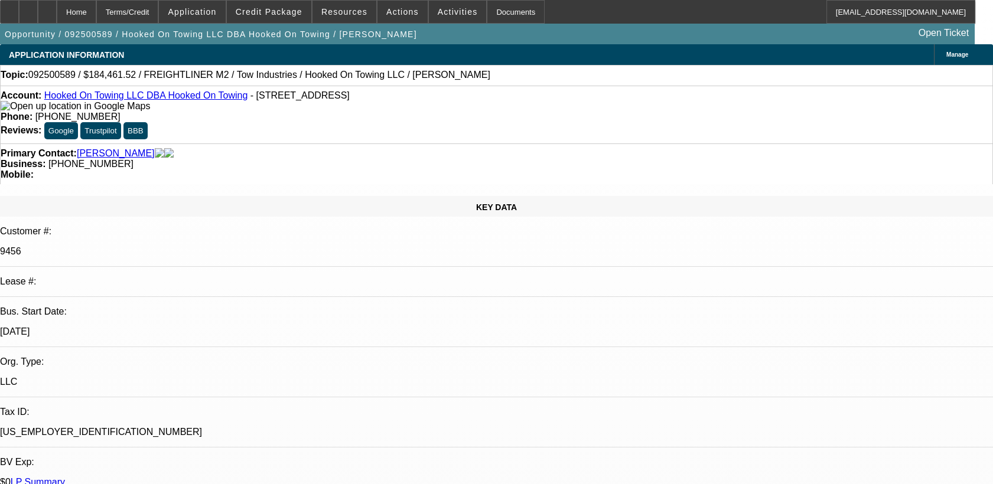
select select "0"
select select "0.1"
select select "1"
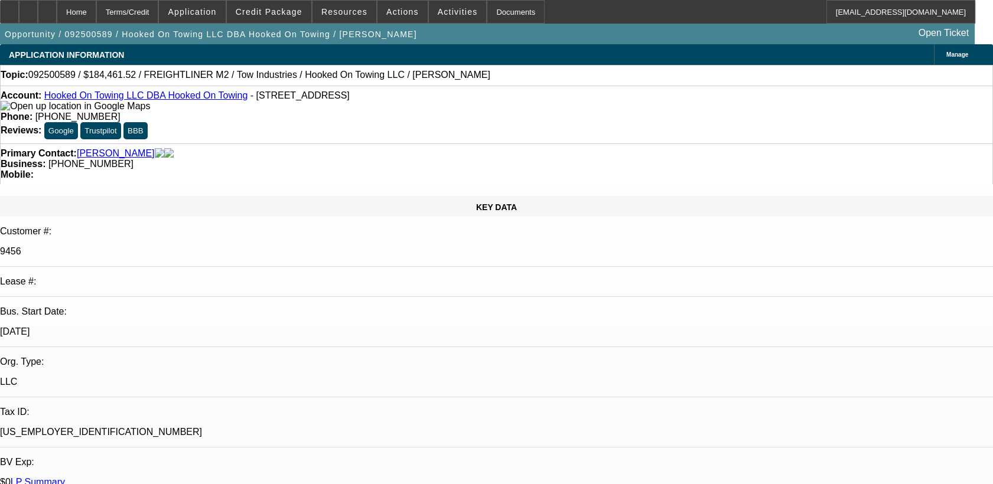
select select "4"
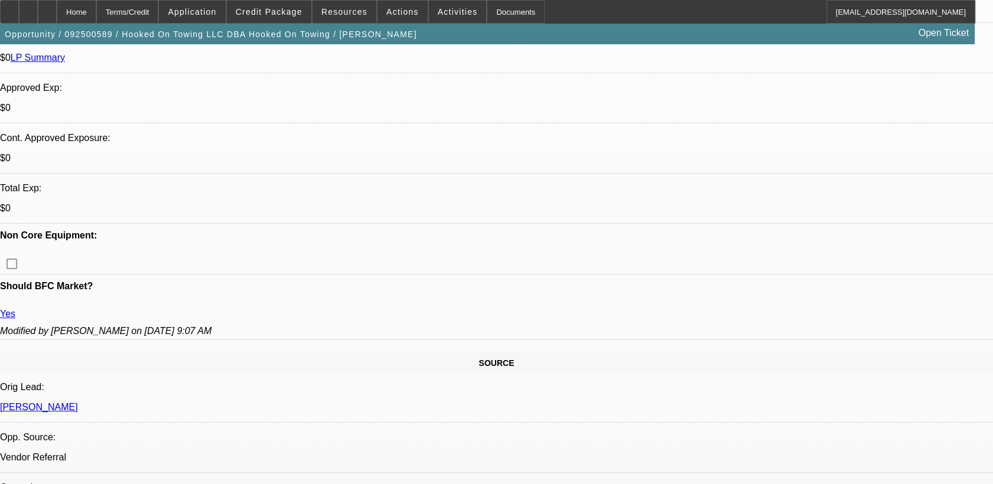
scroll to position [396, 0]
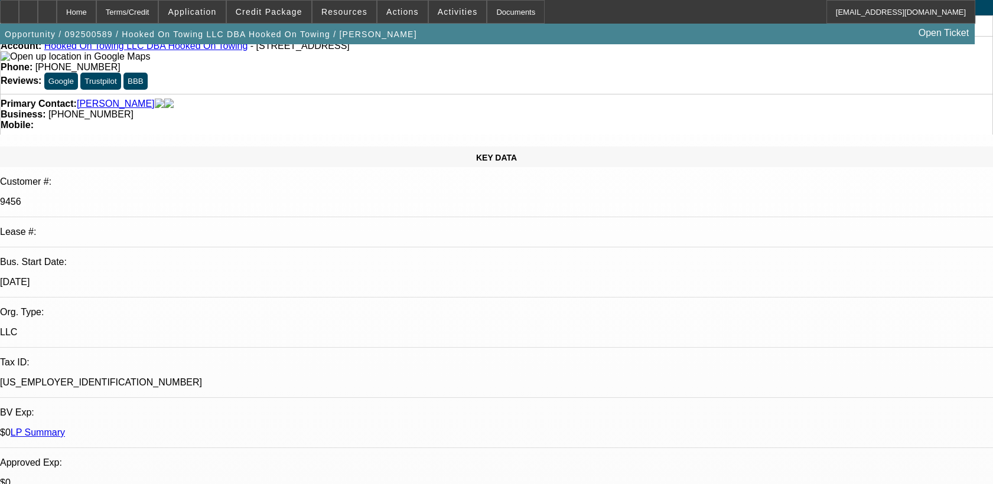
scroll to position [425, 0]
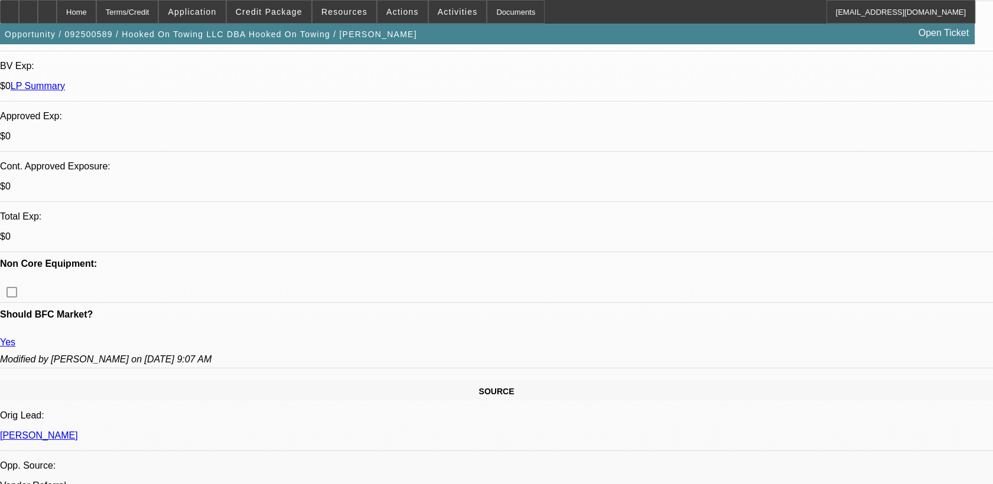
scroll to position [389, 0]
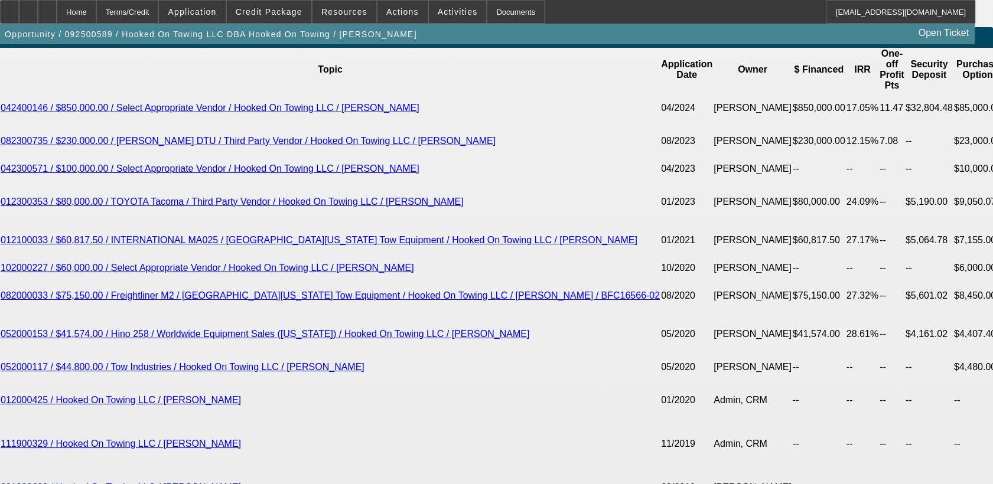
scroll to position [2226, 0]
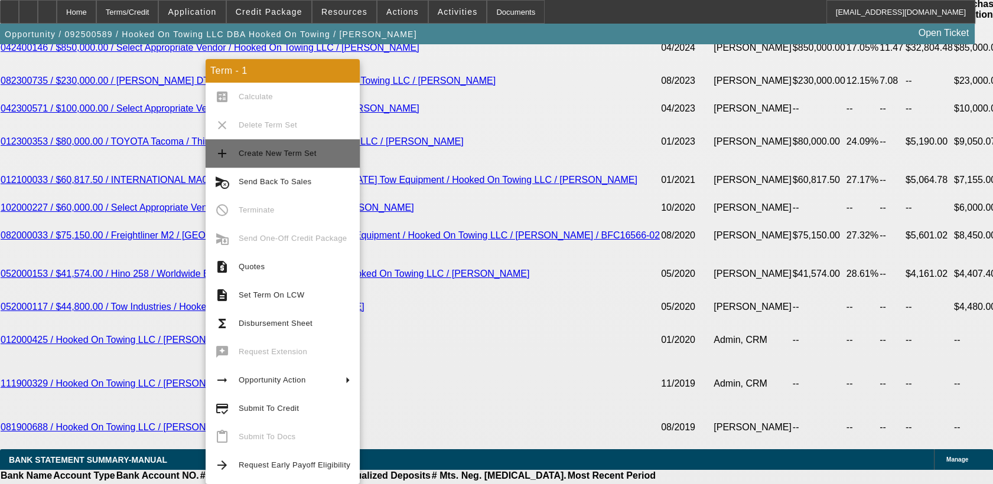
click at [294, 147] on span "Create New Term Set" at bounding box center [295, 154] width 112 height 14
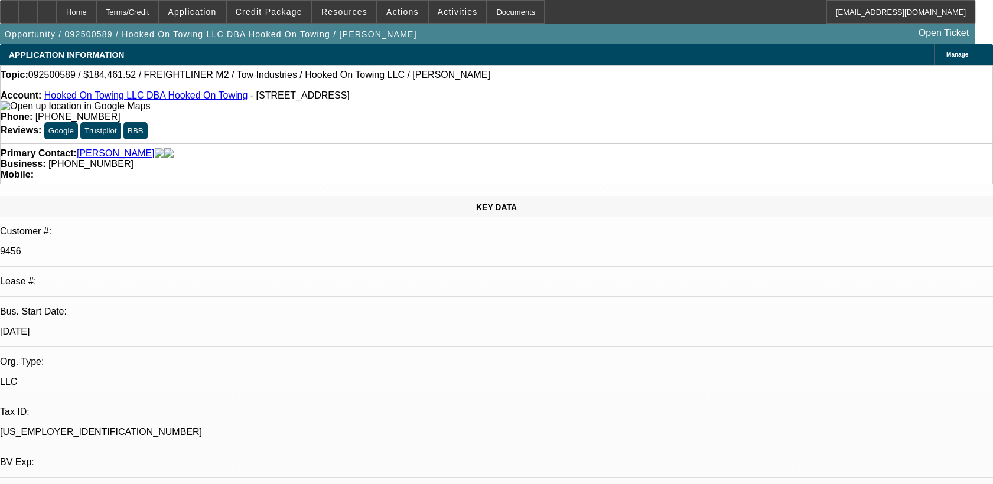
select select "0"
select select "0.1"
select select "0"
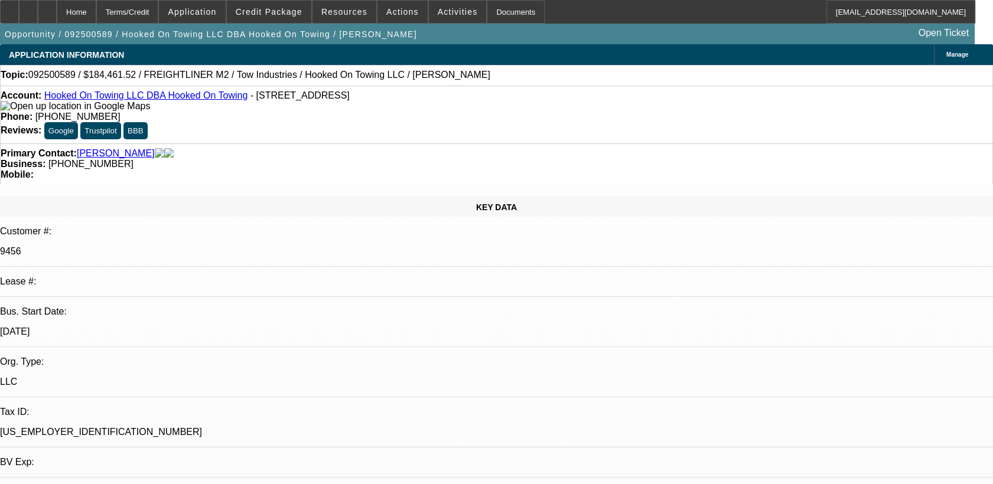
select select "0.1"
select select "1"
select select "4"
select select "1"
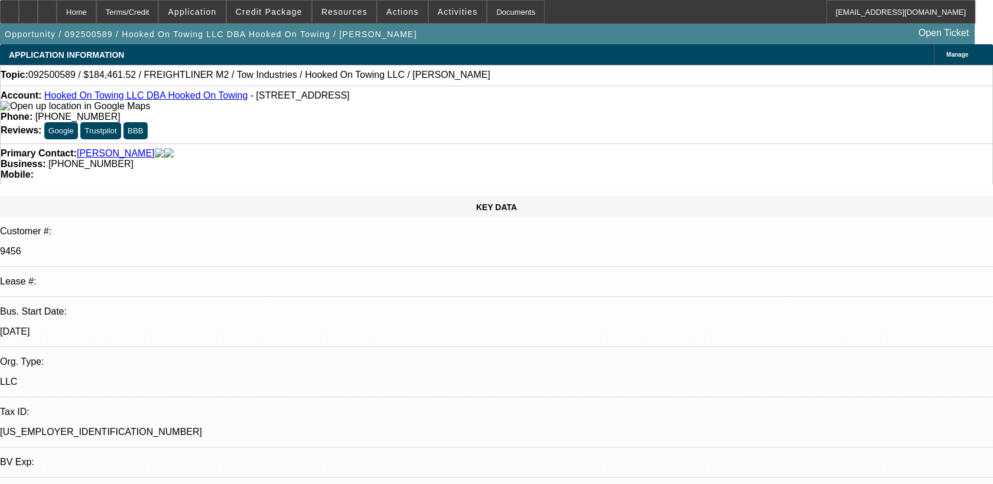
select select "1"
select select "4"
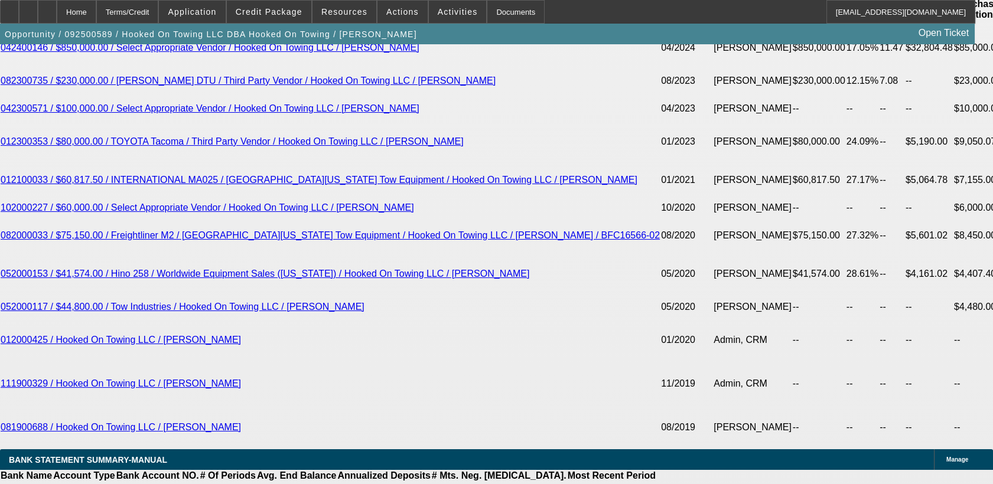
scroll to position [2127, 0]
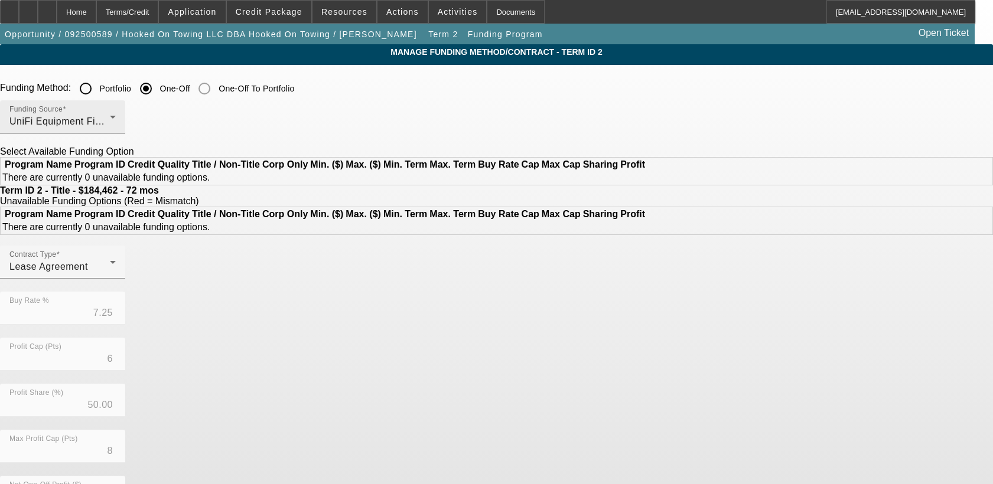
click at [116, 112] on div "Funding Source UniFi Equipment Finance, Inc." at bounding box center [62, 116] width 106 height 33
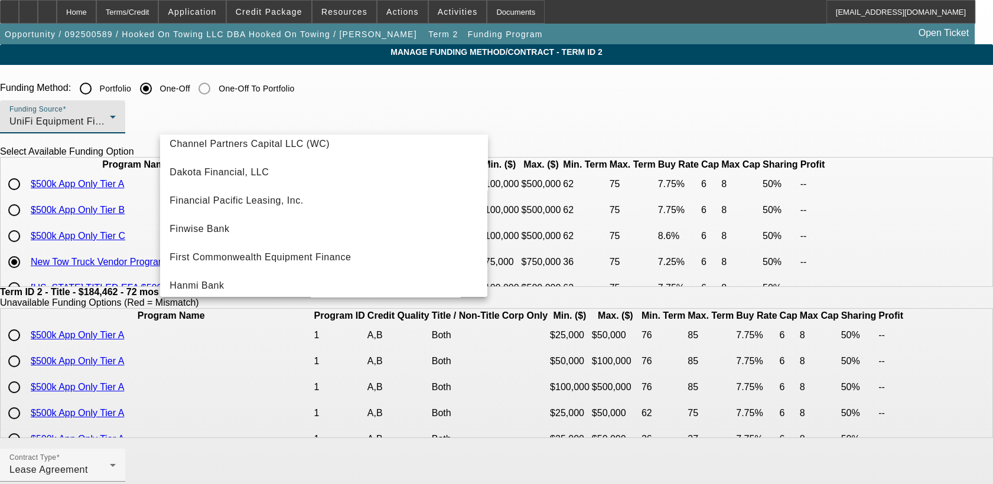
scroll to position [93, 0]
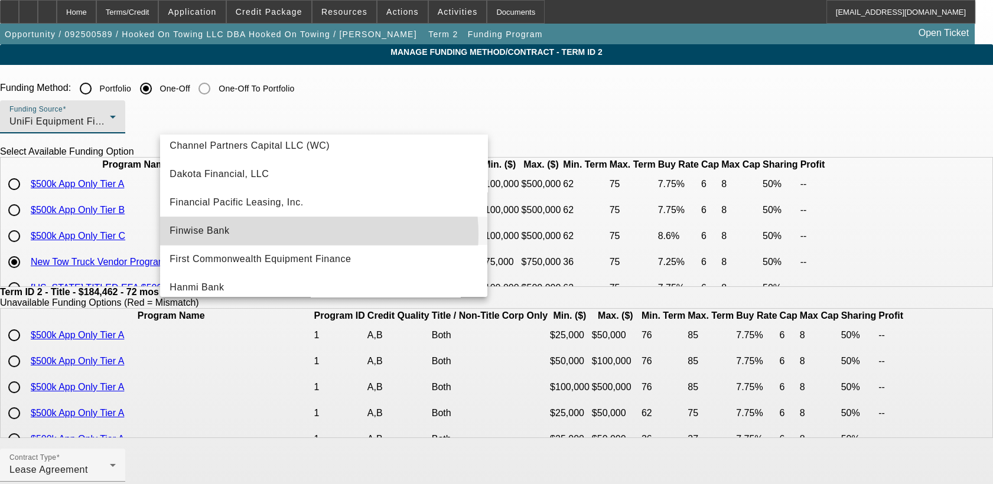
click at [307, 235] on mat-option "Finwise Bank" at bounding box center [323, 231] width 327 height 28
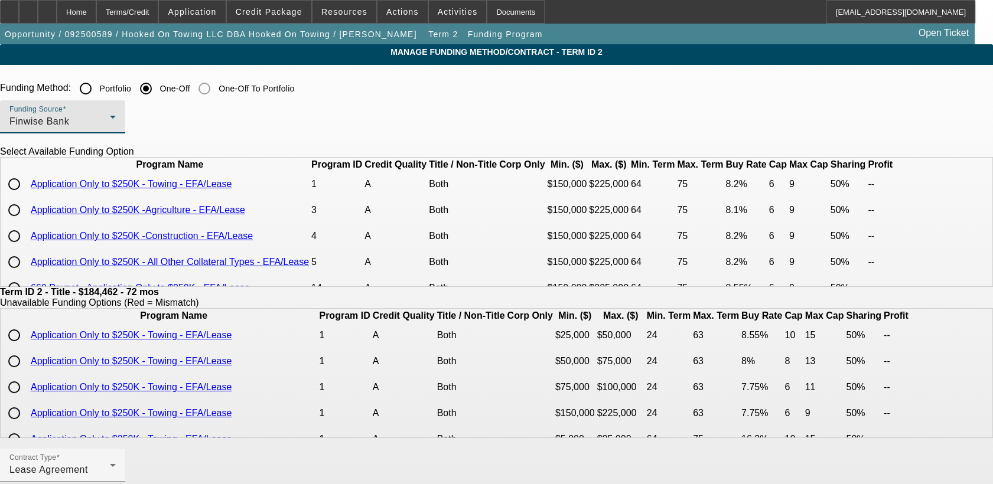
click at [26, 196] on input "radio" at bounding box center [14, 185] width 24 height 24
radio input "true"
type input "8.20"
type input "9"
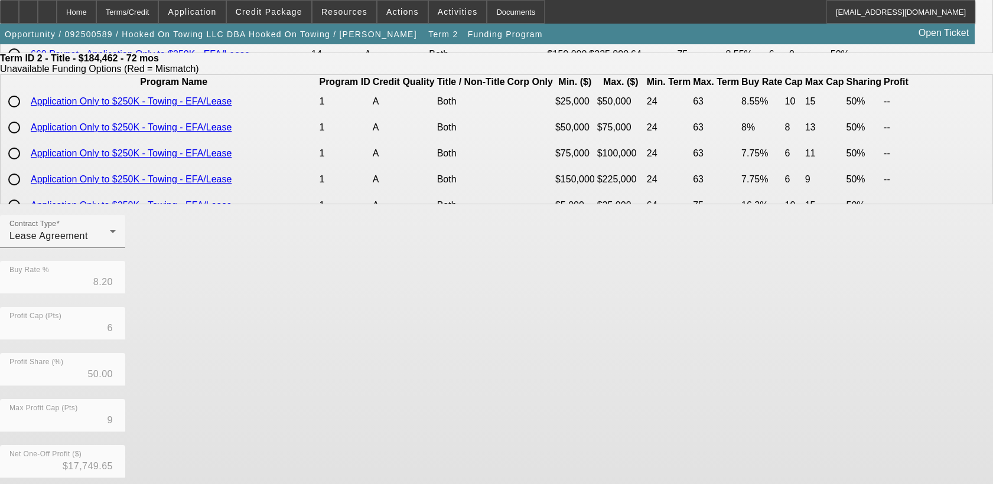
scroll to position [319, 0]
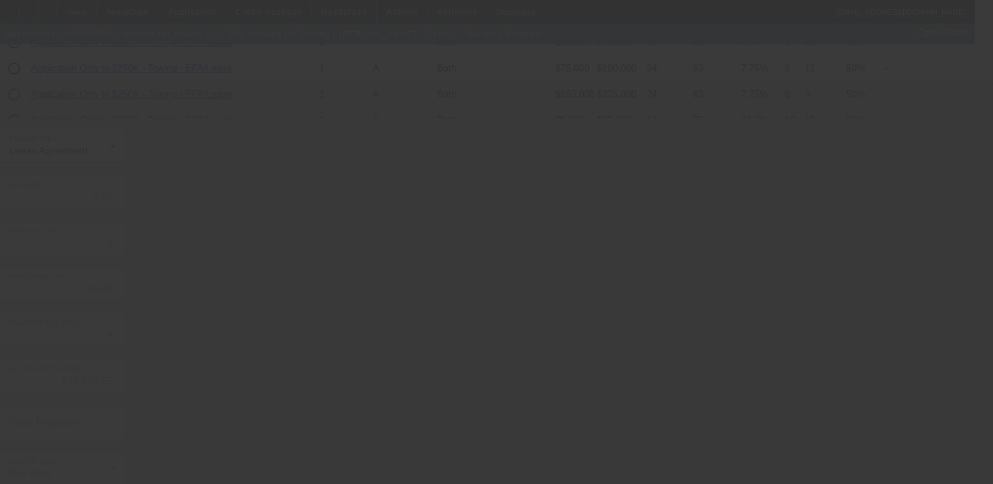
type input "7.25"
type input "8"
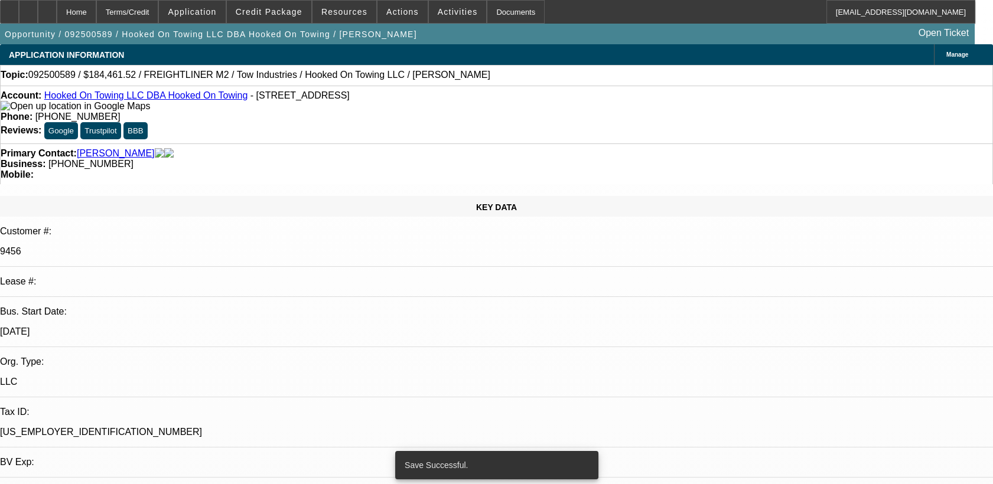
select select "0"
select select "0.1"
select select "4"
select select "0"
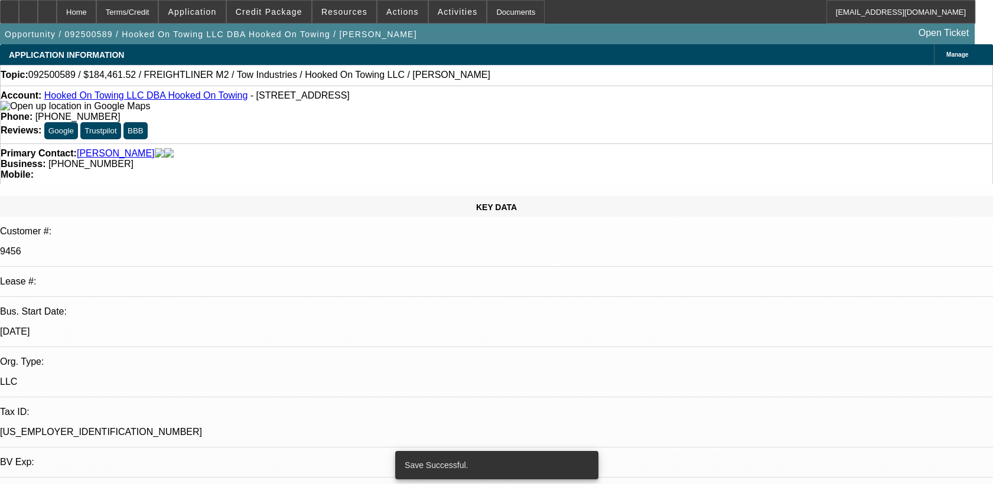
select select "0"
select select "0.1"
select select "4"
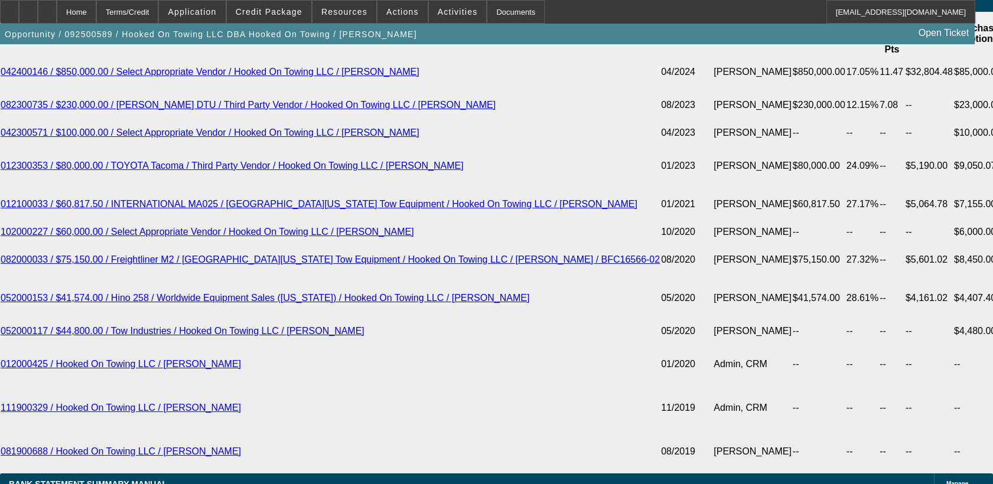
scroll to position [2269, 0]
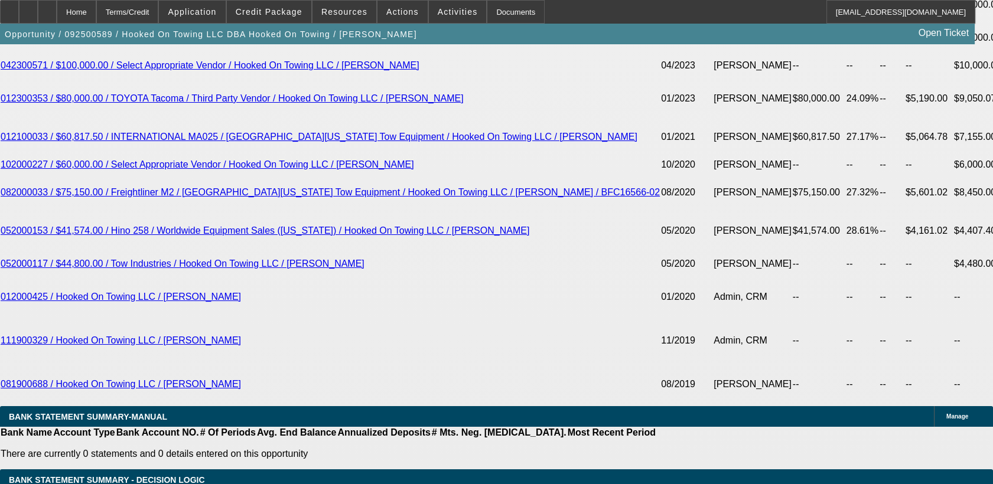
drag, startPoint x: 240, startPoint y: 233, endPoint x: 288, endPoint y: 233, distance: 47.3
type input "9"
type input "UNKNOWN"
type input "$3,325.02"
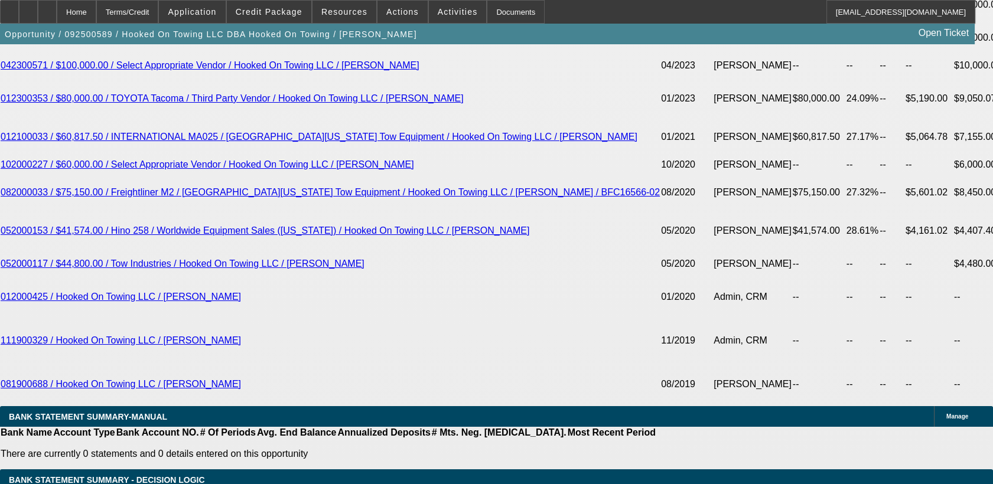
type input "9"
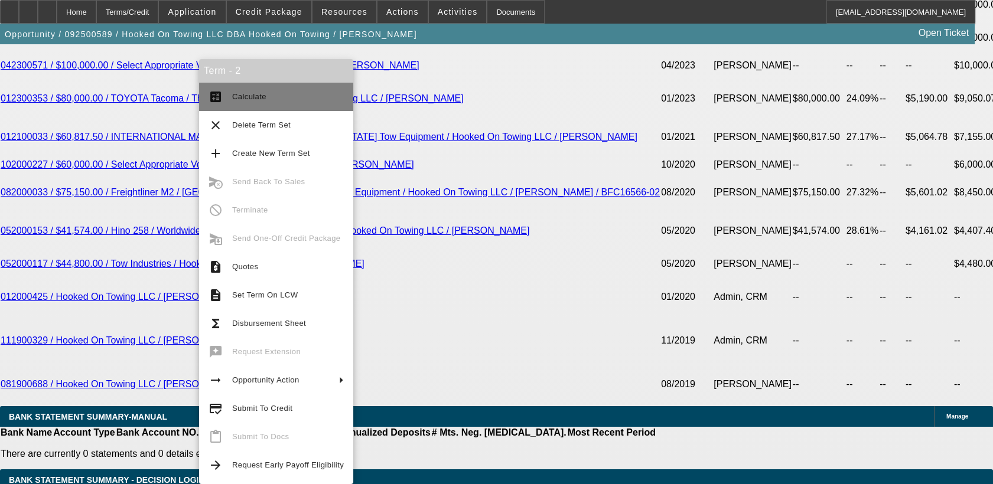
click at [248, 89] on button "calculate Calculate" at bounding box center [276, 97] width 154 height 28
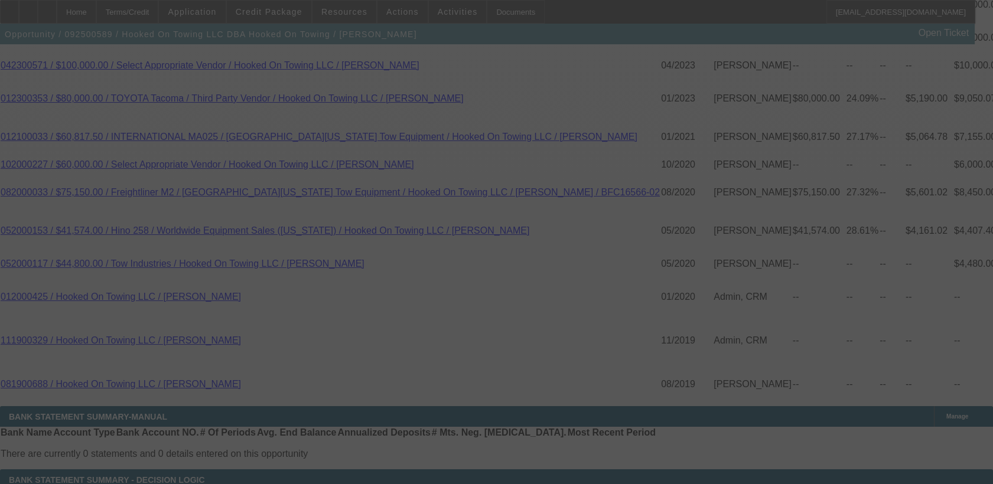
select select "0"
select select "0.1"
select select "4"
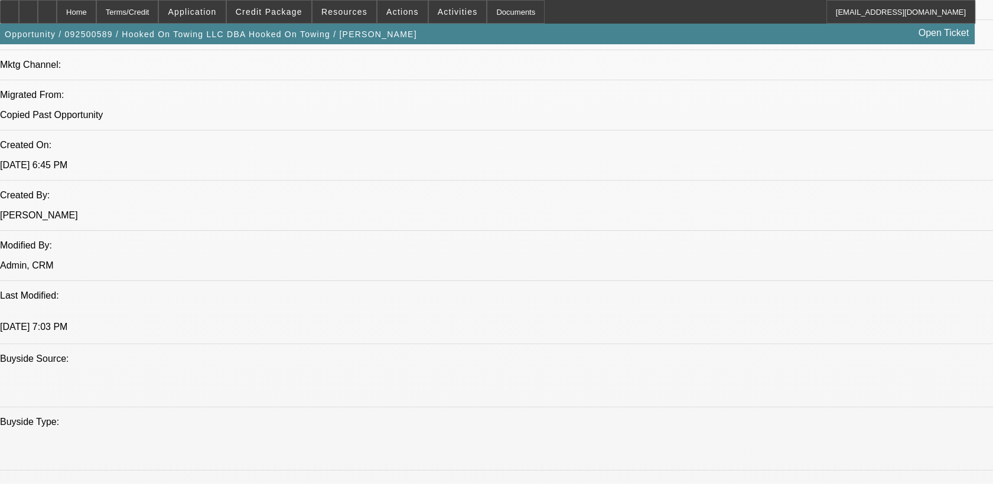
scroll to position [874, 0]
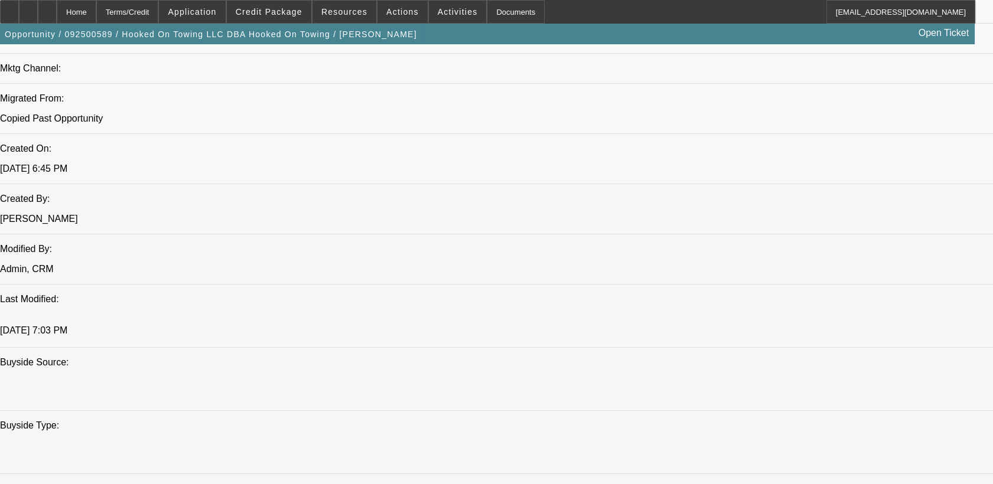
click at [271, 22] on span at bounding box center [269, 12] width 84 height 28
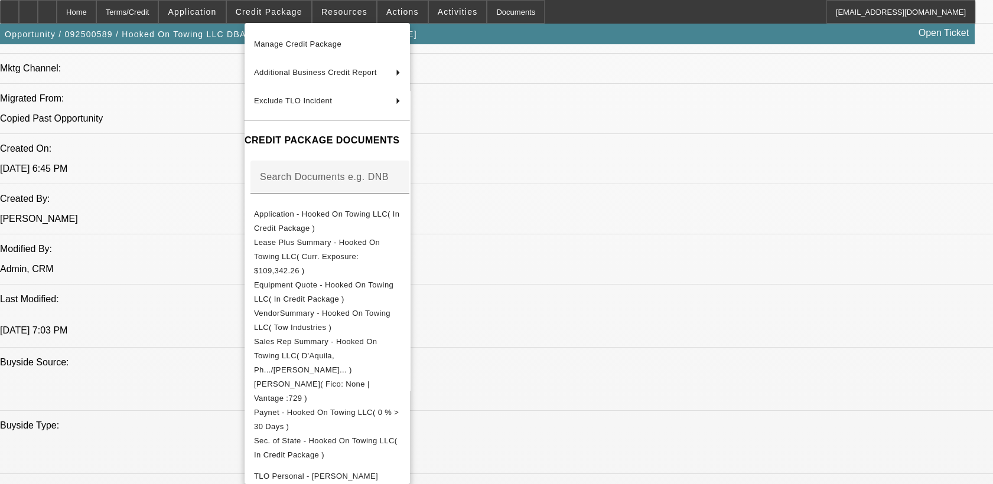
scroll to position [118, 0]
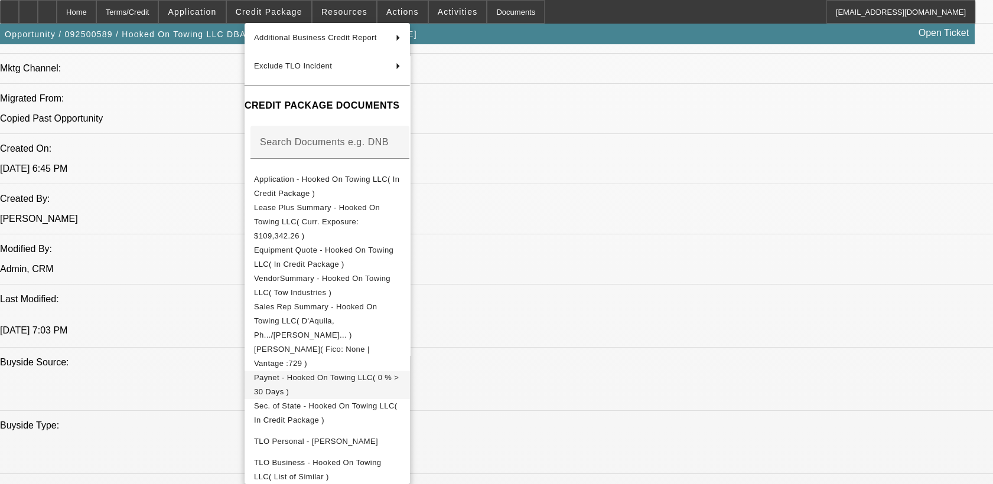
click at [401, 371] on span "Paynet - Hooked On Towing LLC( 0 % > 30 Days )" at bounding box center [327, 385] width 147 height 28
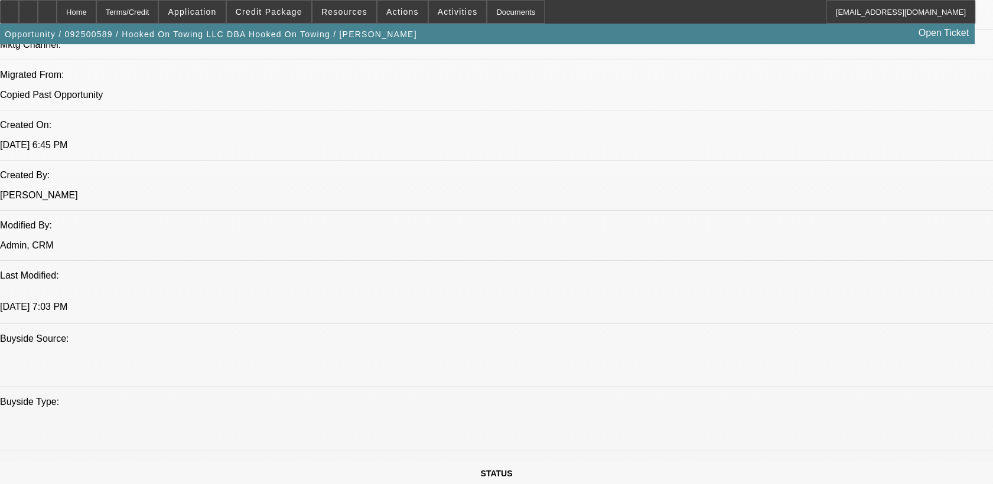
scroll to position [808, 0]
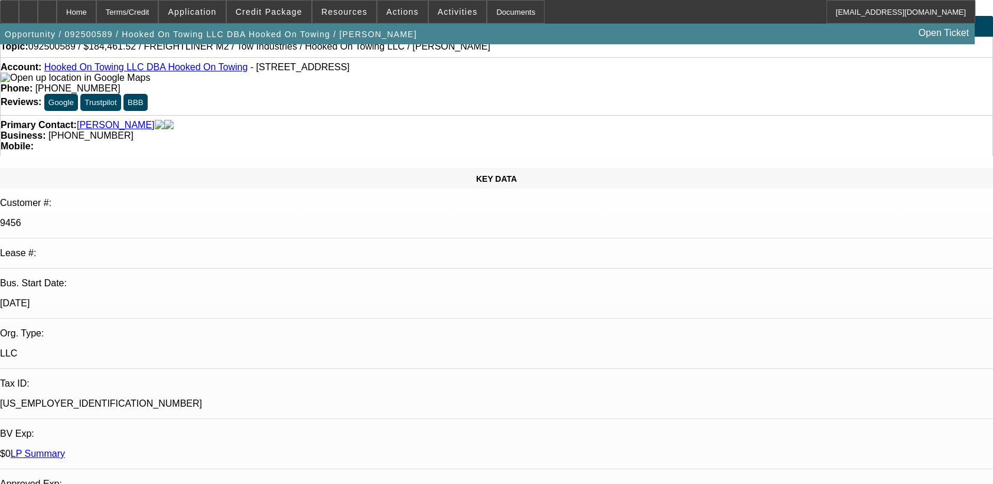
scroll to position [21, 0]
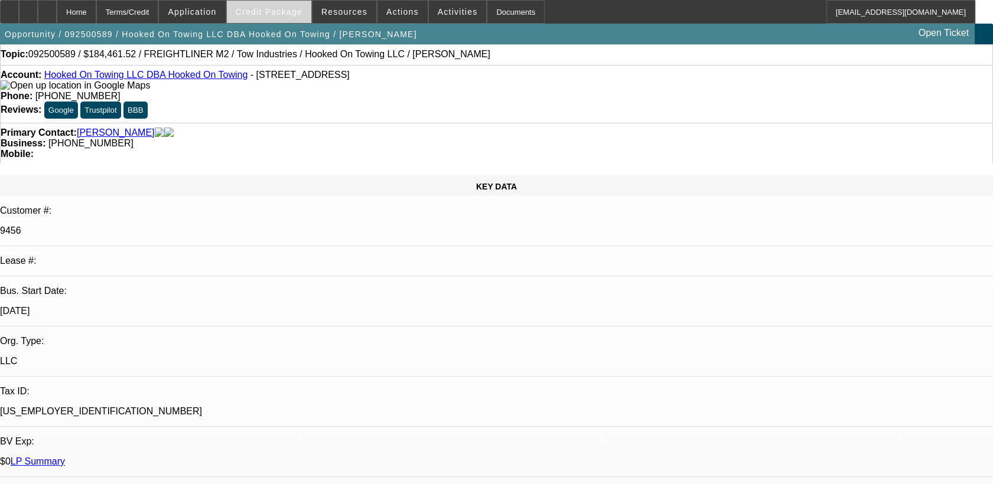
click at [271, 3] on span at bounding box center [269, 12] width 84 height 28
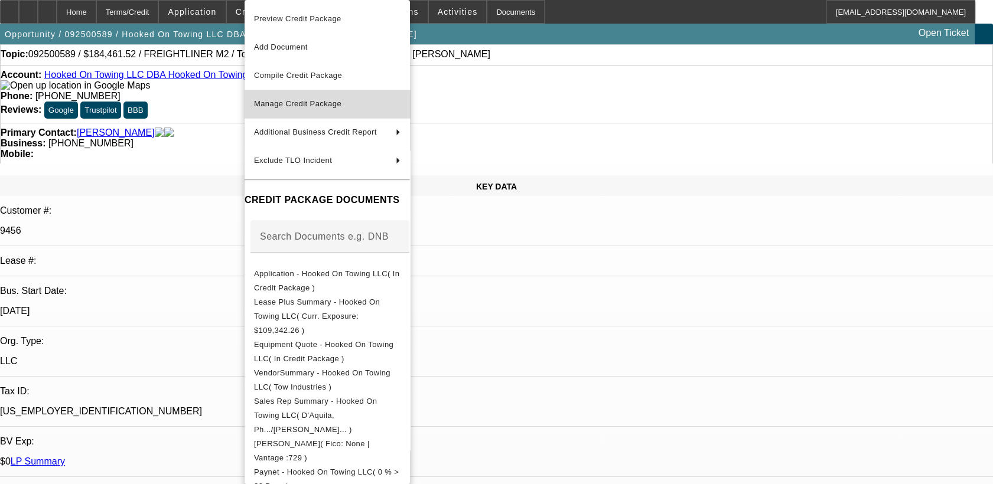
click at [313, 110] on span "Manage Credit Package" at bounding box center [327, 104] width 147 height 14
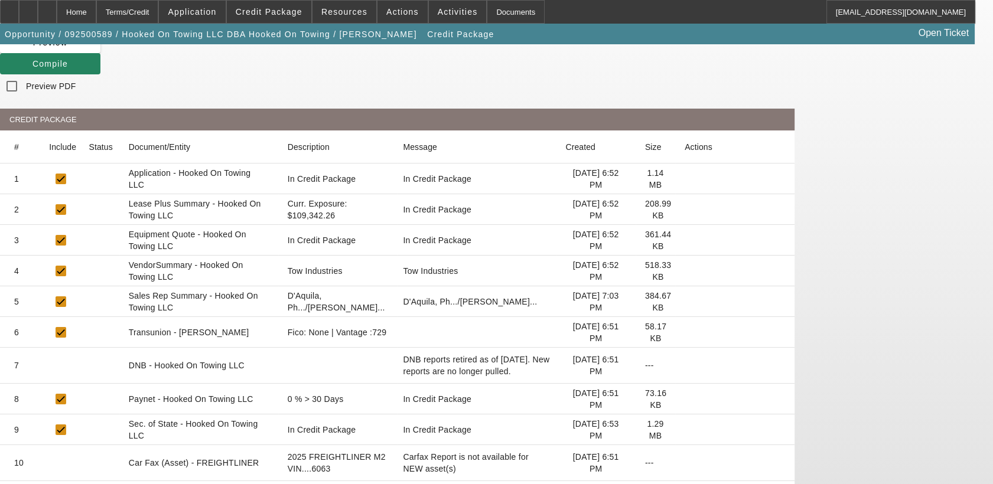
scroll to position [204, 0]
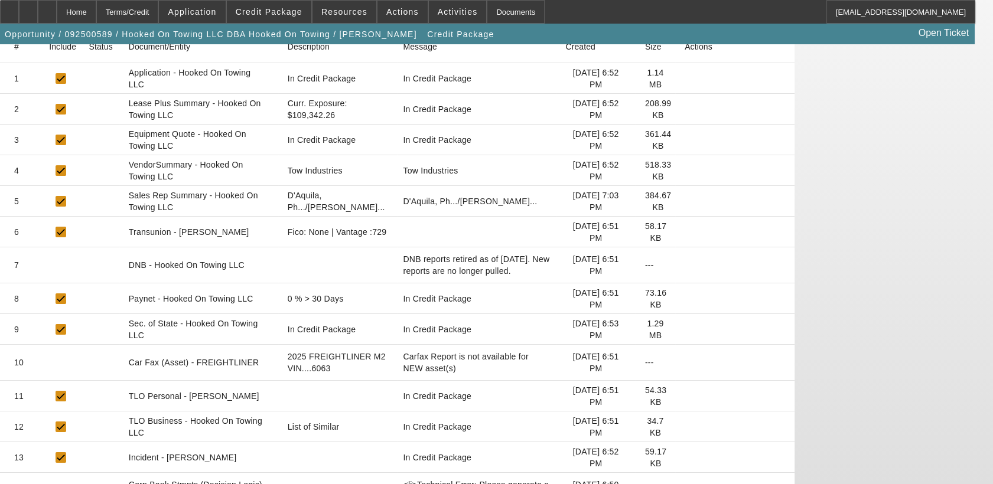
click at [685, 299] on icon at bounding box center [685, 299] width 0 height 0
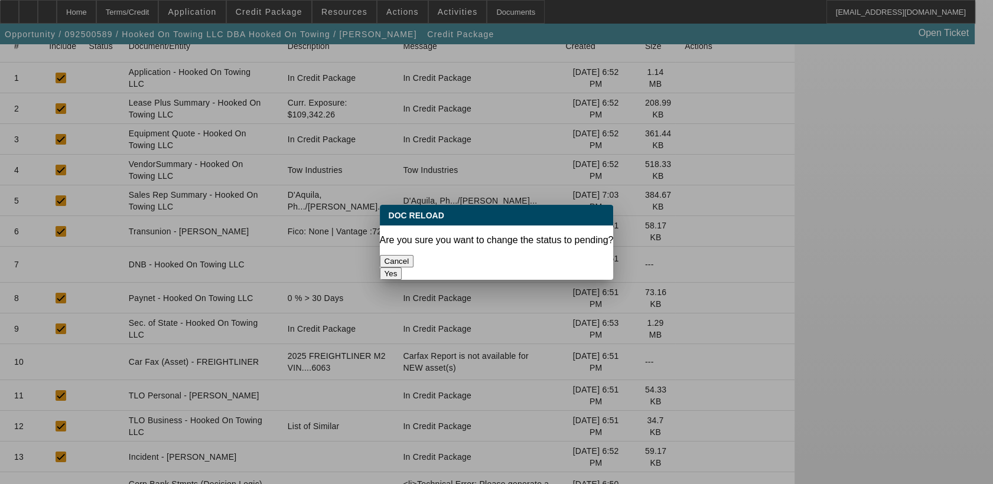
scroll to position [0, 0]
click at [402, 268] on button "Yes" at bounding box center [391, 274] width 22 height 12
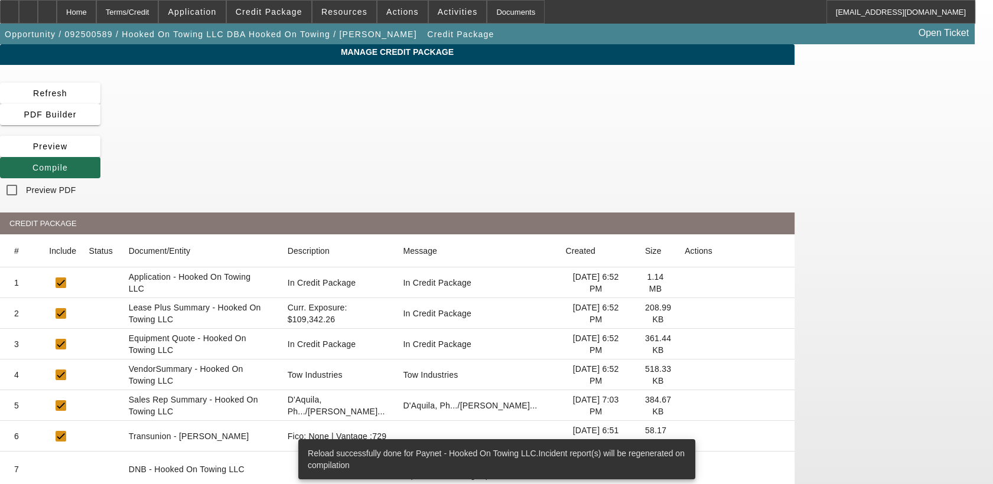
click at [68, 163] on span "Compile" at bounding box center [49, 167] width 35 height 9
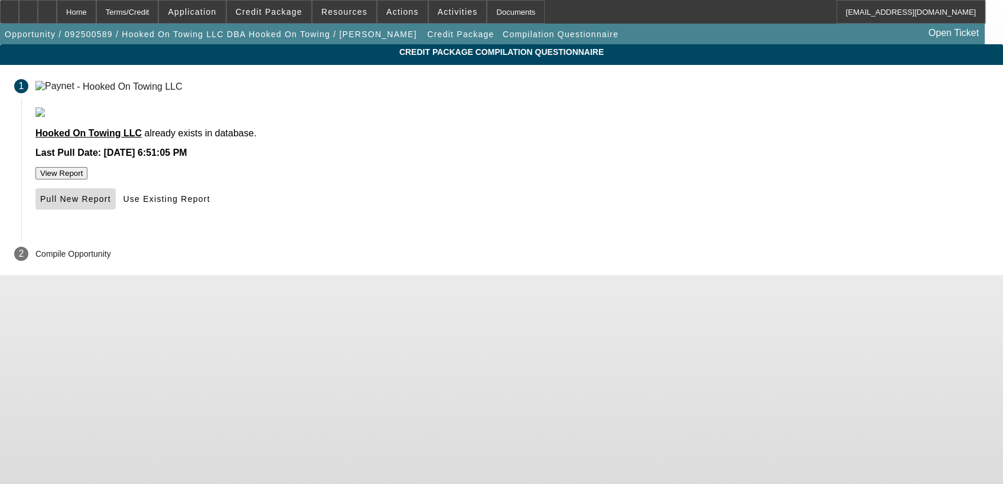
click at [111, 204] on span "Pull New Report" at bounding box center [75, 198] width 71 height 9
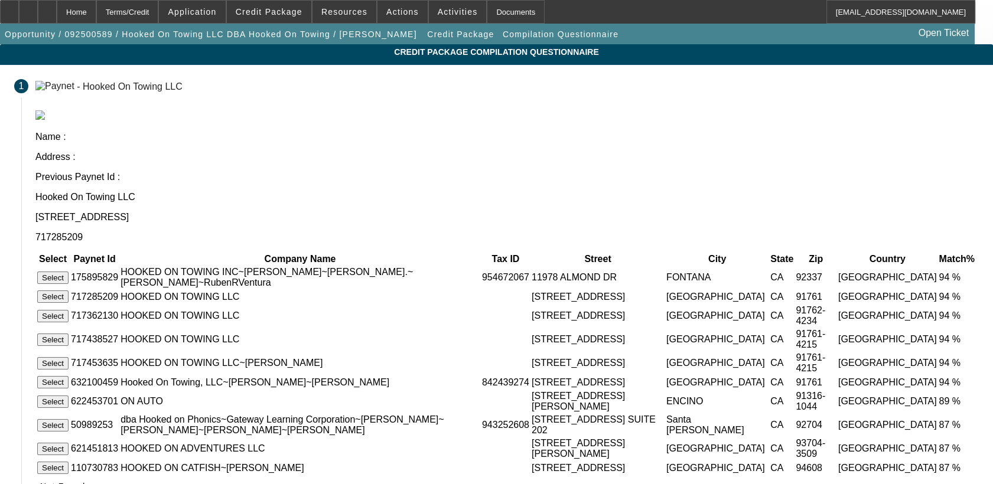
click at [69, 376] on button "Select" at bounding box center [52, 382] width 31 height 12
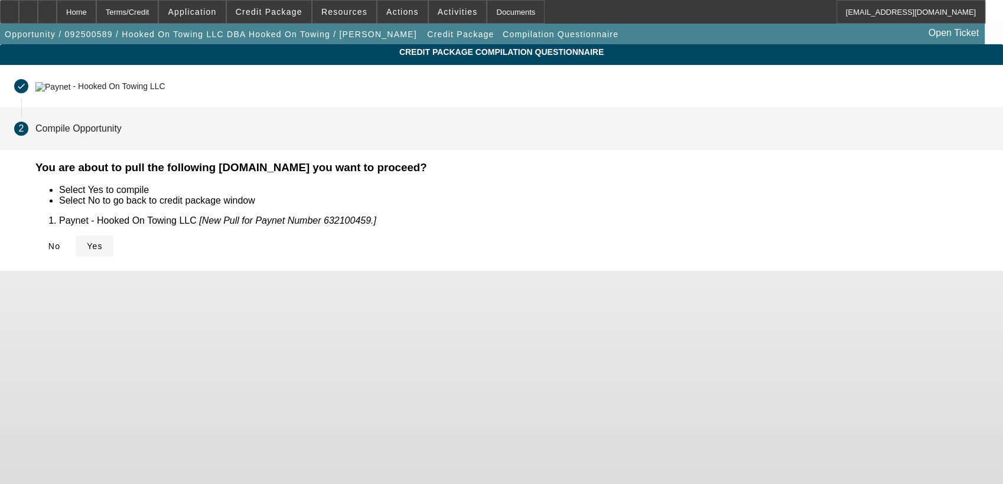
click at [103, 246] on span "Yes" at bounding box center [95, 246] width 16 height 9
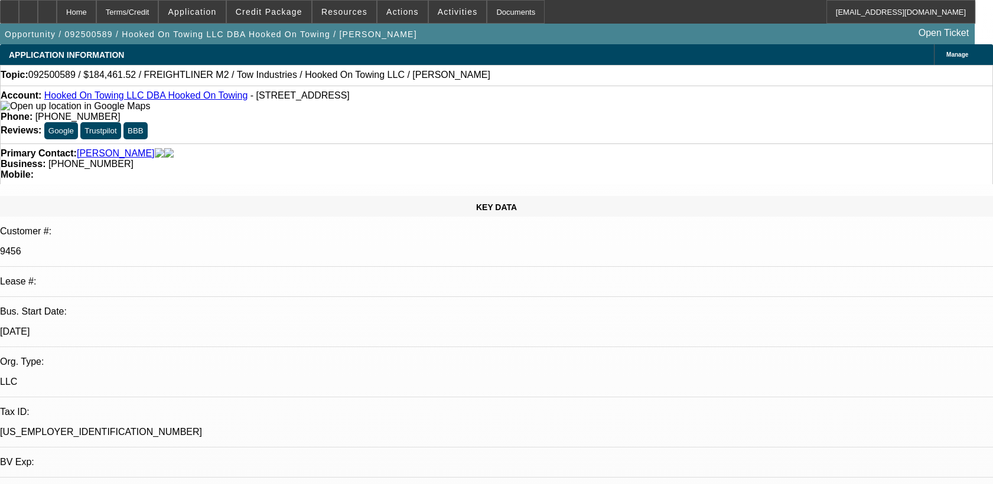
select select "0"
select select "0.1"
select select "4"
select select "0"
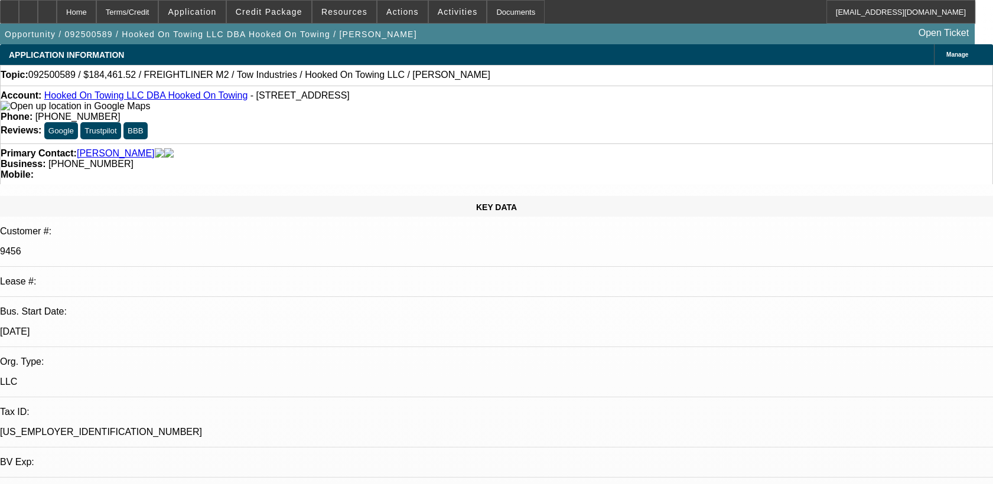
select select "0"
select select "0.1"
select select "4"
click at [57, 8] on div at bounding box center [47, 12] width 19 height 24
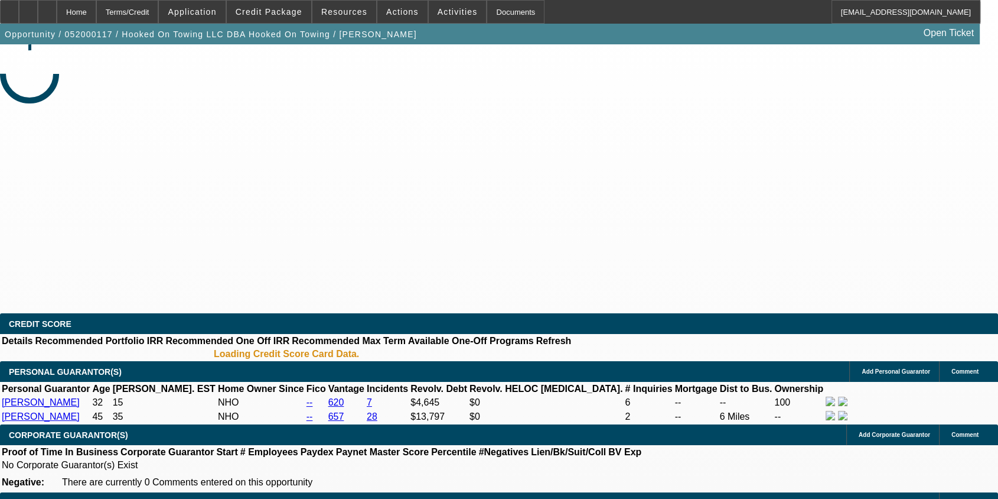
select select "0"
select select "2"
select select "0.1"
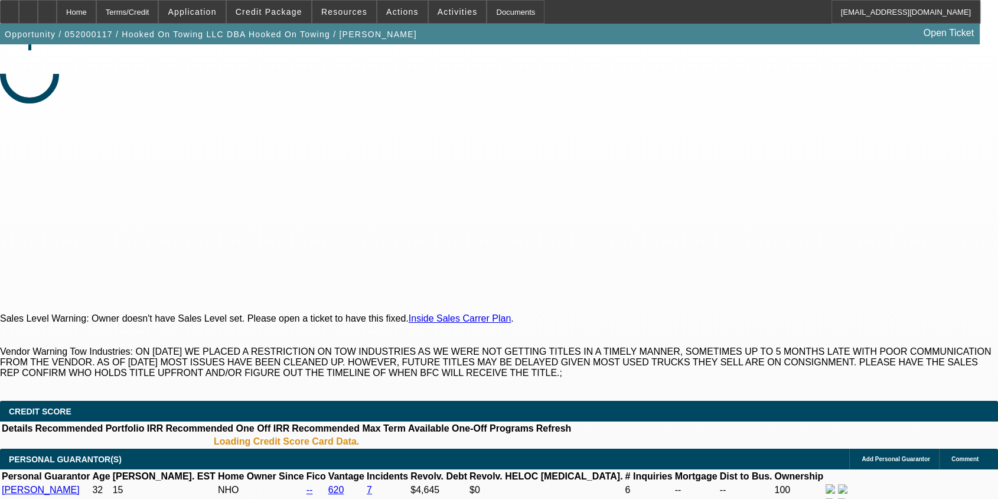
select select "1"
select select "2"
select select
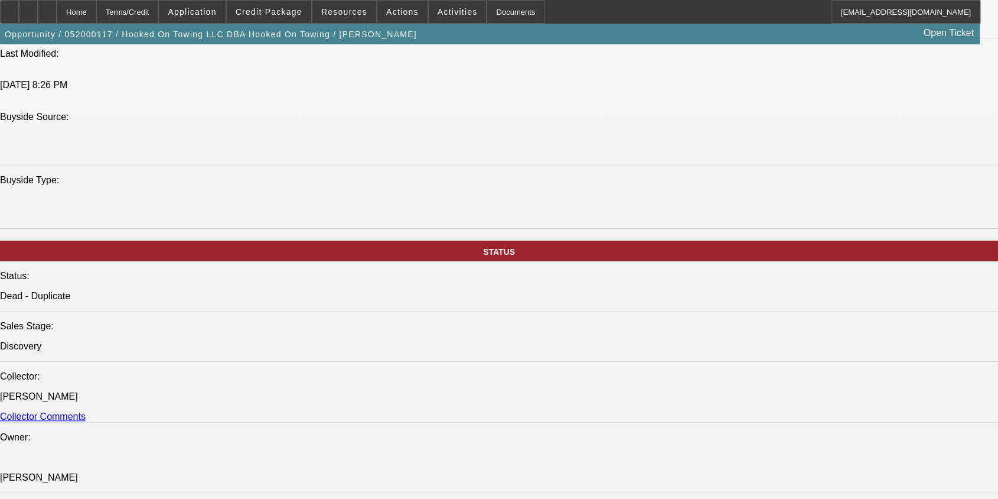
scroll to position [1039, 0]
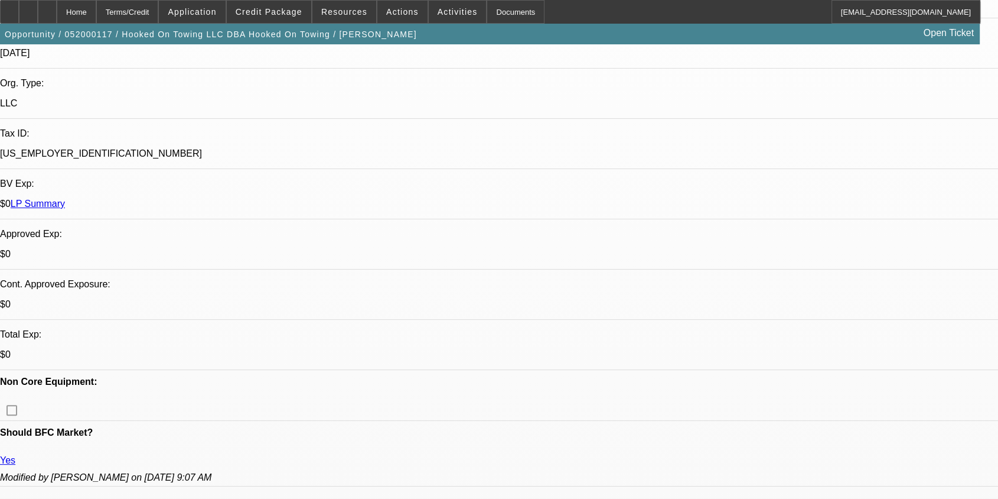
scroll to position [0, 0]
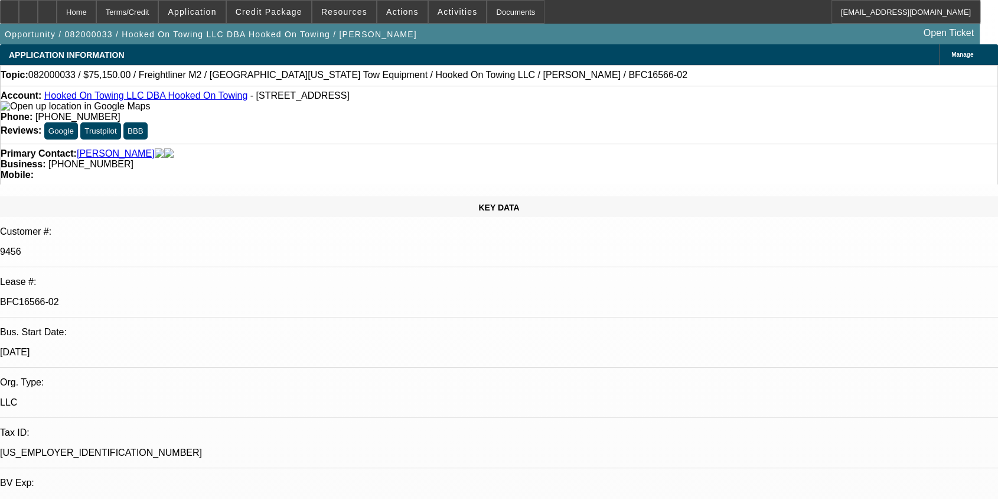
select select "0"
select select "2"
select select "0.1"
select select "0"
select select "2"
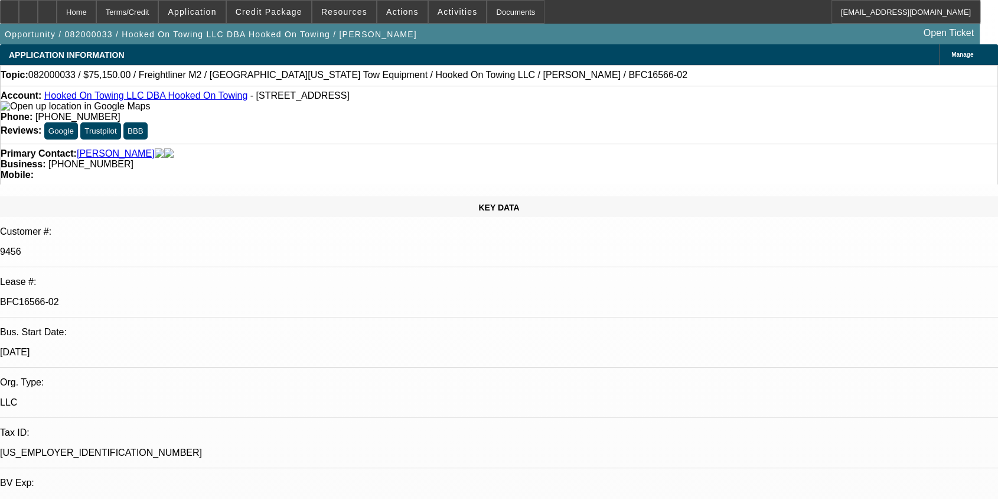
select select "0.1"
select select "0"
select select "2"
select select "0.1"
select select "0"
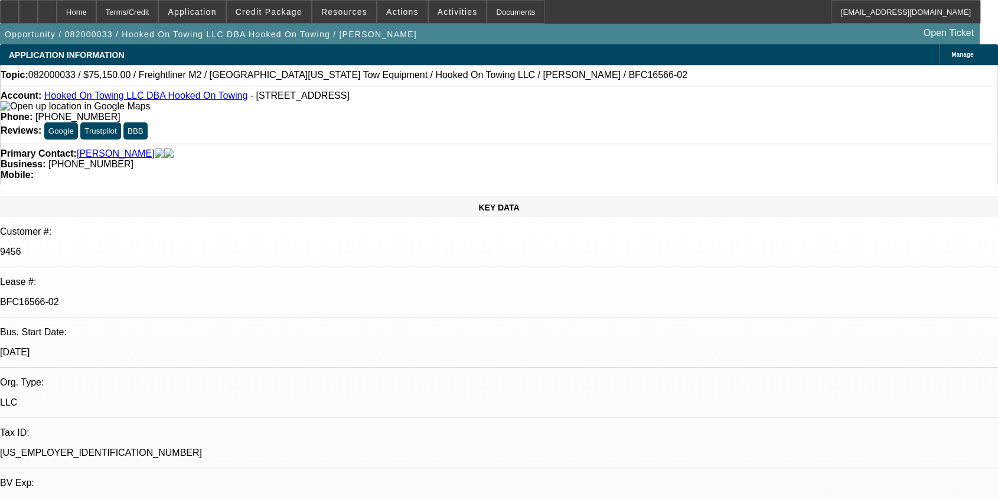
select select "2"
select select "0.1"
select select "1"
select select "2"
select select "4"
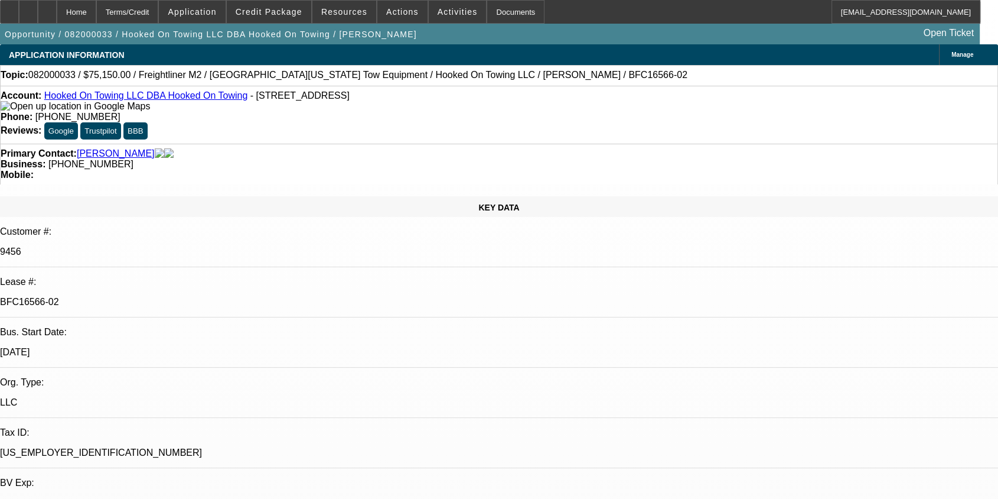
select select "1"
select select "2"
select select "4"
select select "1"
select select "2"
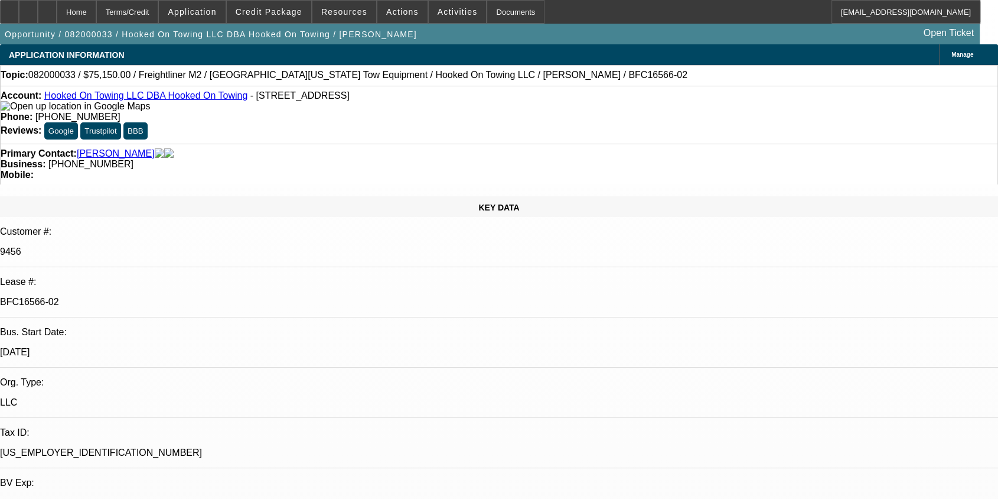
select select "4"
select select "1"
select select "2"
select select "4"
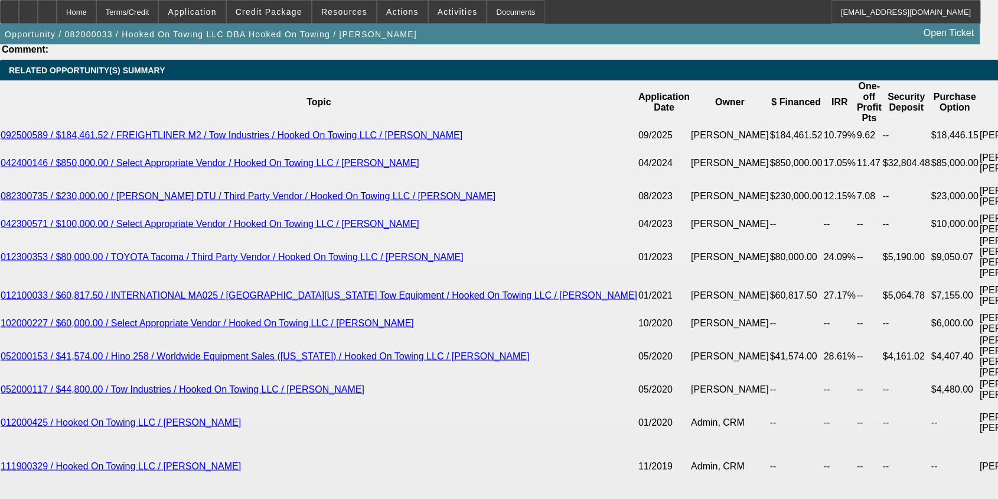
scroll to position [2052, 0]
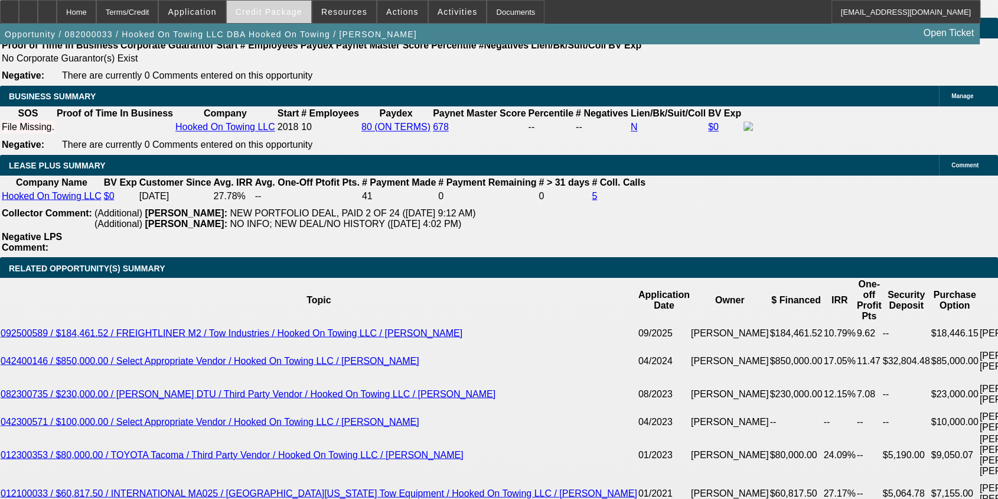
click at [295, 15] on span "Credit Package" at bounding box center [269, 11] width 67 height 9
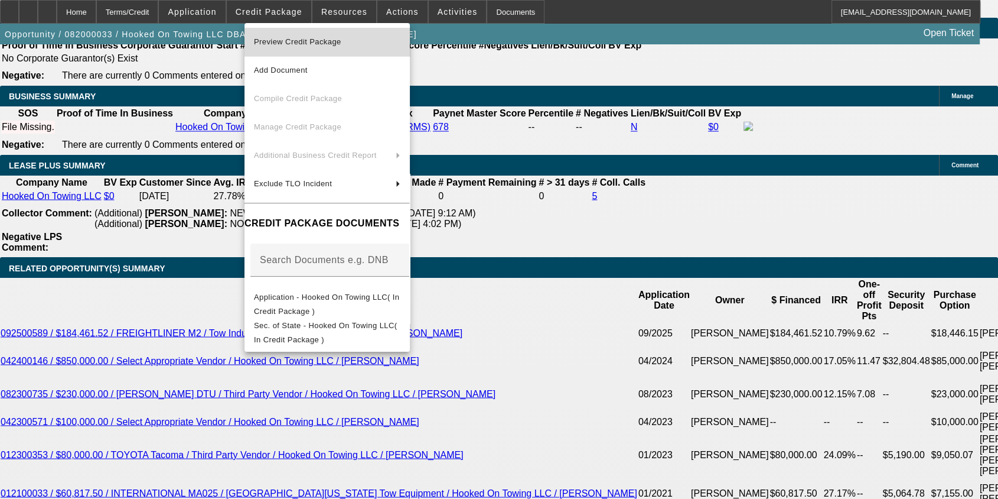
click at [298, 41] on span "Preview Credit Package" at bounding box center [297, 41] width 87 height 9
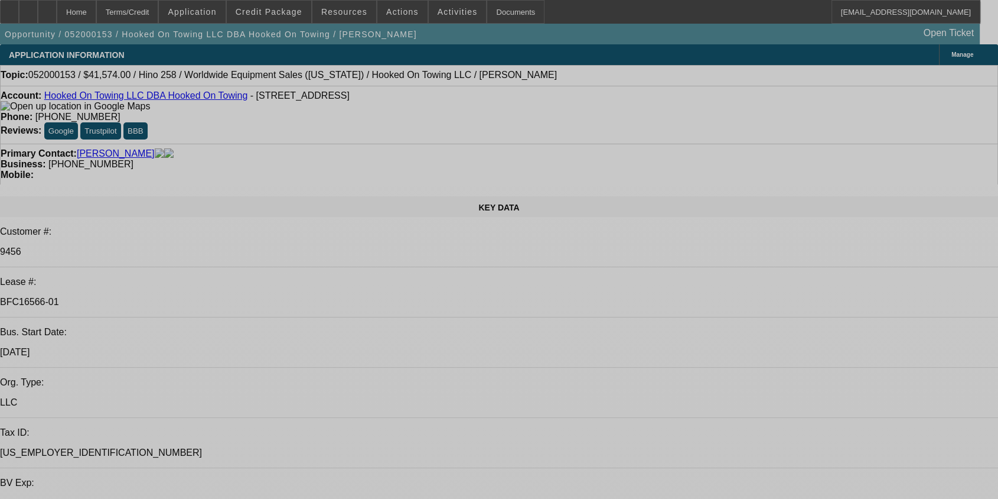
select select "0"
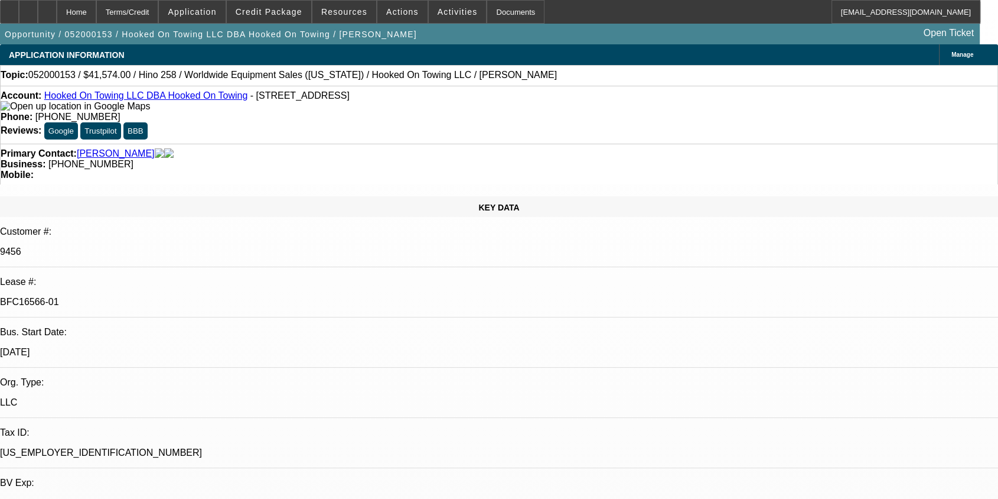
select select "2"
select select "0.1"
select select "0"
select select "2"
select select "0.1"
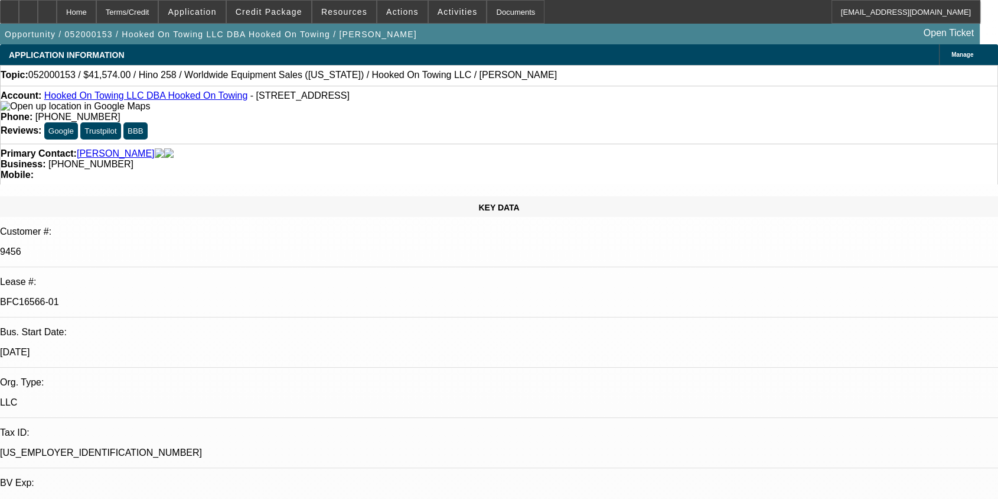
select select "0"
select select "2"
select select "0.1"
select select "2"
select select "0.1"
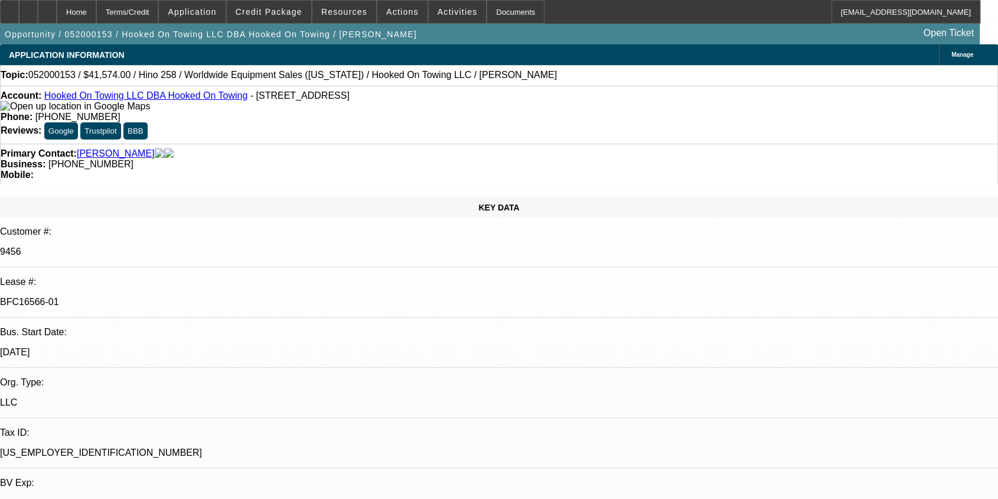
select select "1"
select select "2"
select select "4"
select select "1"
select select "2"
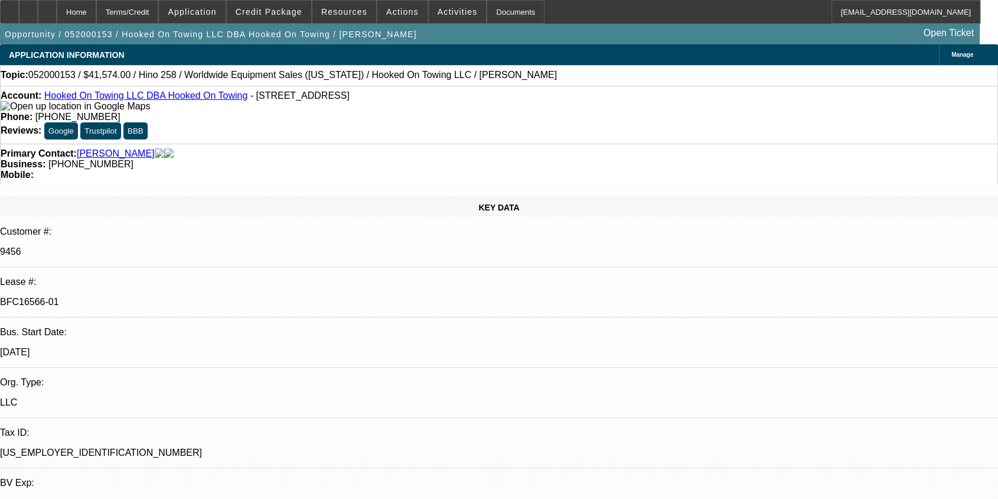
select select "4"
select select "1"
select select "2"
select select "4"
select select "1"
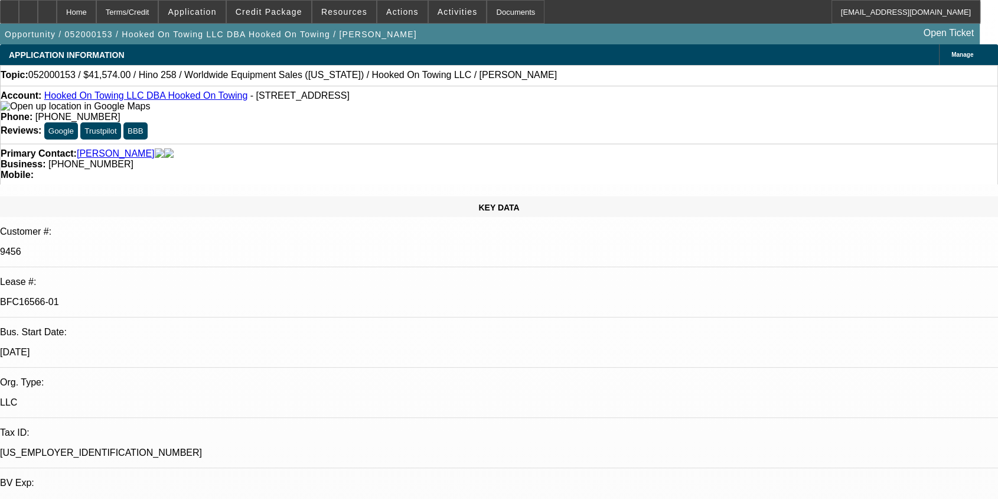
select select "2"
select select "4"
click at [290, 8] on span "Credit Package" at bounding box center [269, 11] width 67 height 9
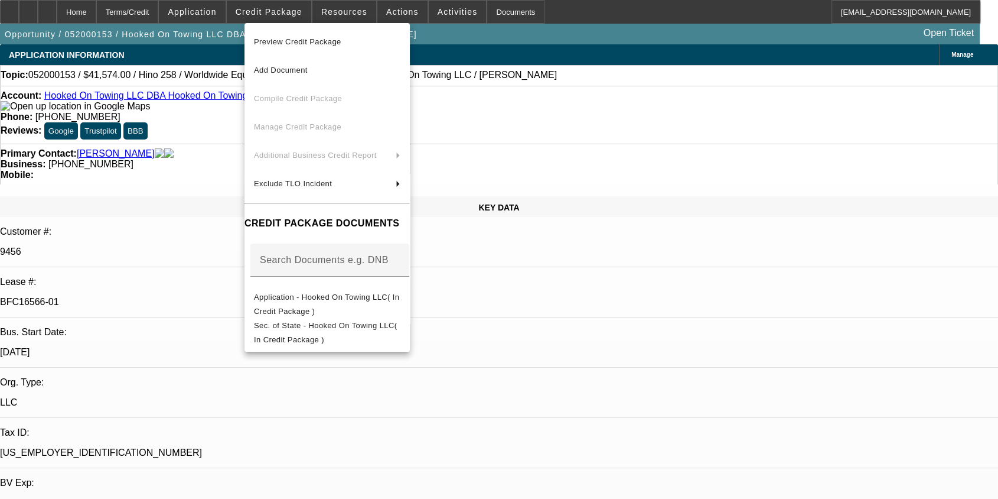
click at [525, 138] on div at bounding box center [499, 249] width 998 height 499
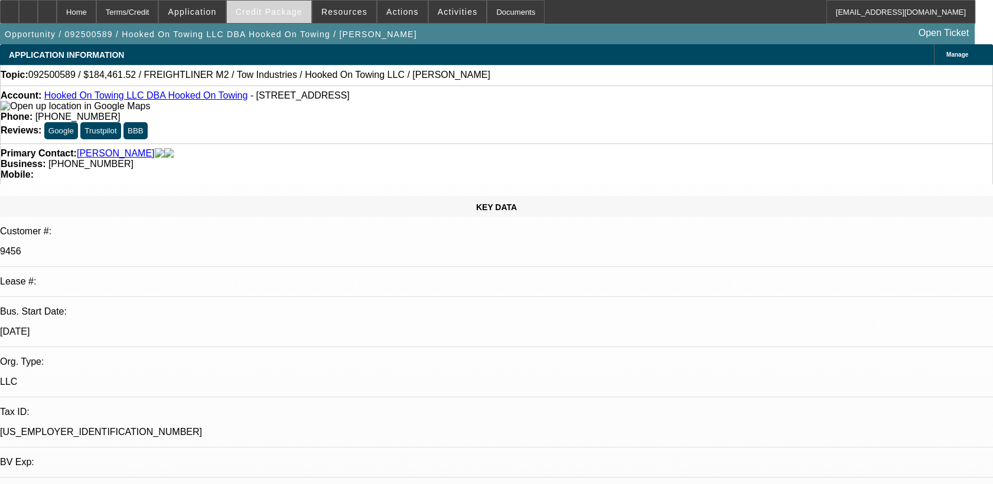
select select "0"
select select "0.1"
select select "0"
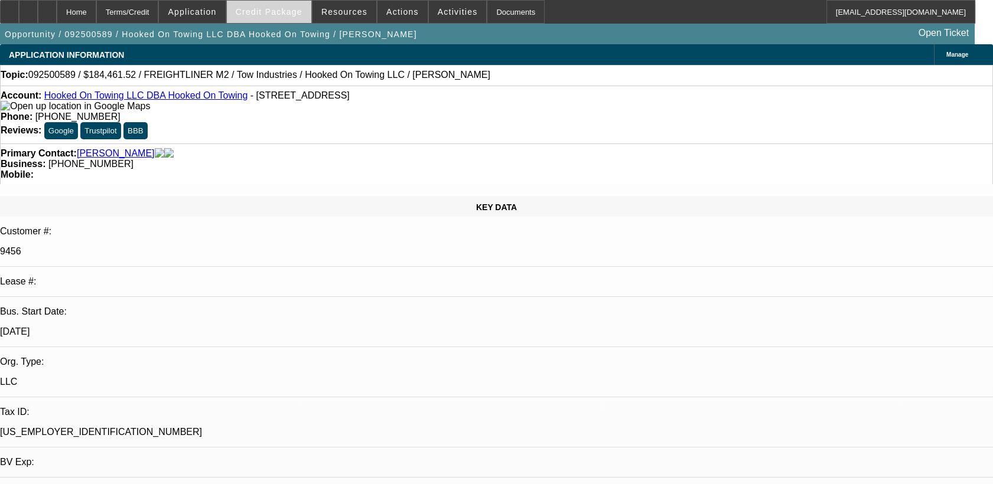
select select "0.1"
click at [292, 17] on span at bounding box center [269, 12] width 84 height 28
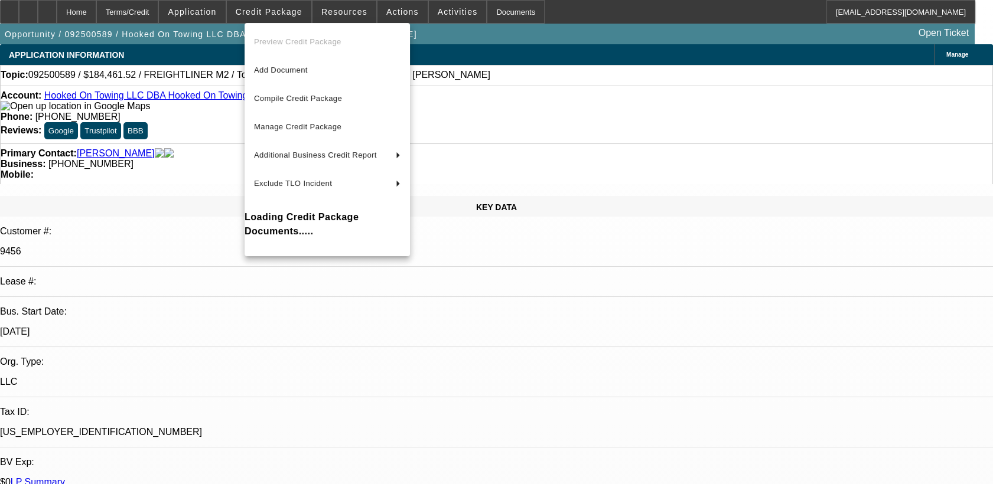
select select "1"
select select "4"
select select "1"
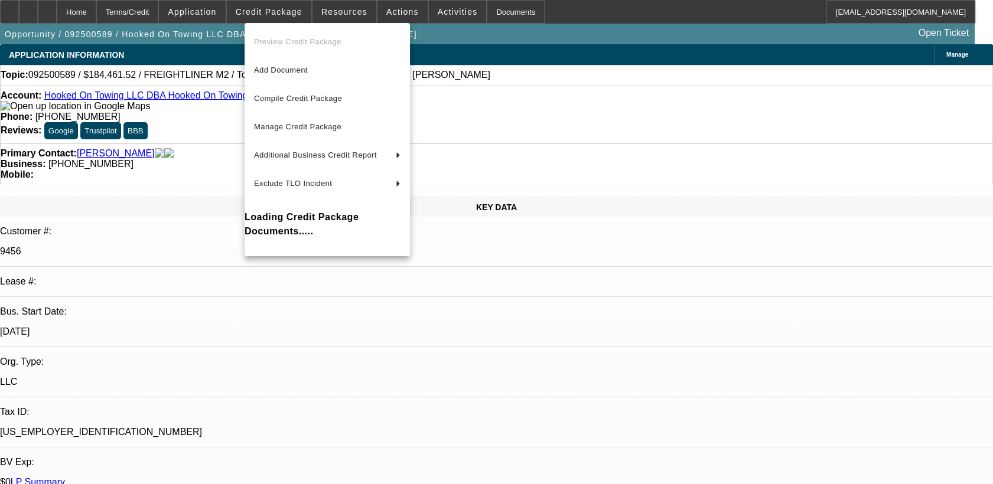
select select "4"
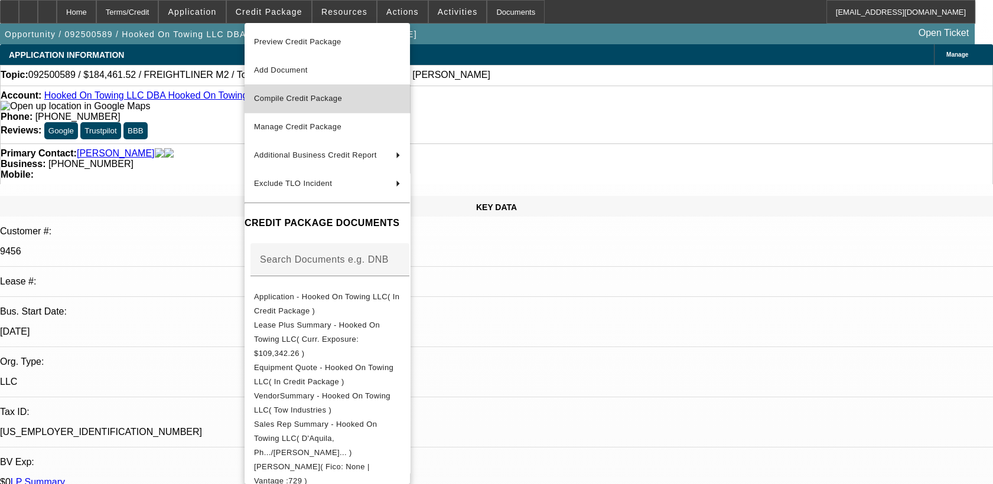
click at [317, 97] on span "Compile Credit Package" at bounding box center [298, 98] width 88 height 9
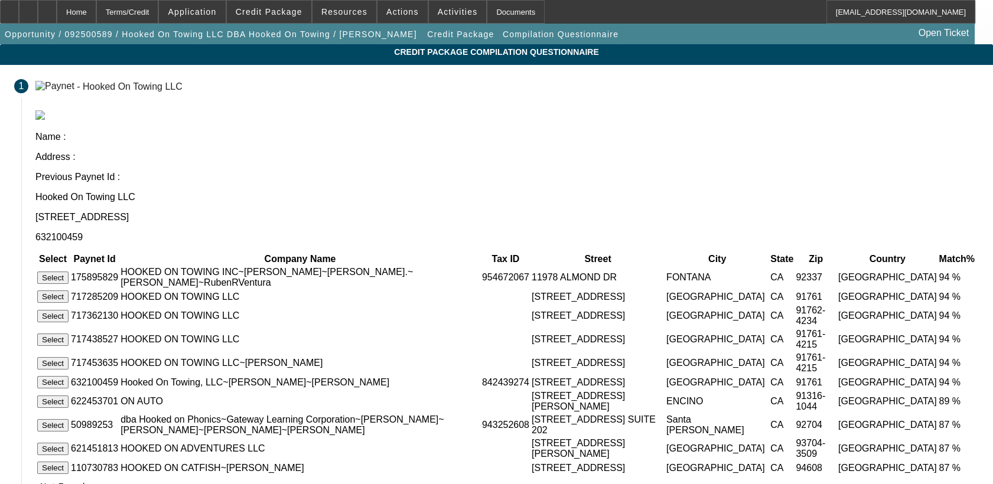
click at [69, 376] on button "Select" at bounding box center [52, 382] width 31 height 12
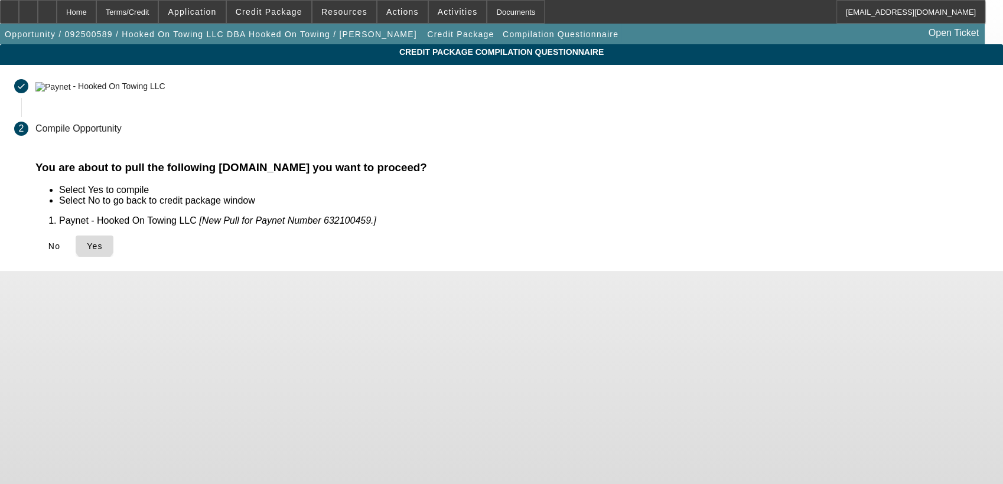
click at [103, 242] on span "Yes" at bounding box center [95, 246] width 16 height 9
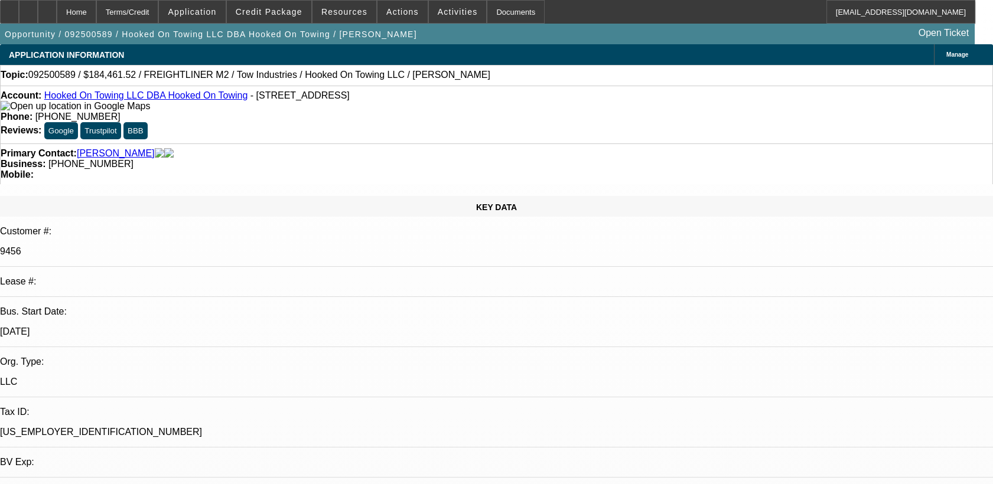
select select "0"
select select "0.1"
select select "4"
select select "0"
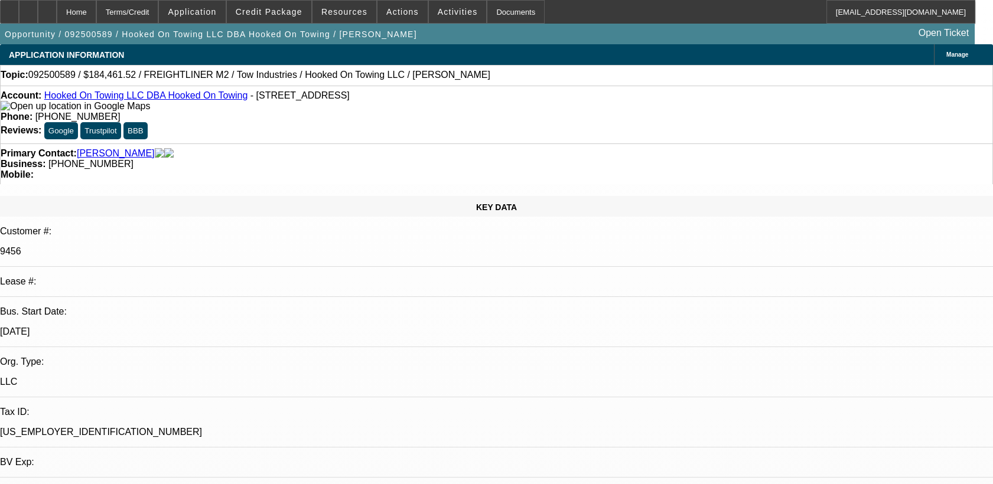
select select "0"
select select "0.1"
select select "4"
click at [286, 7] on span "Credit Package" at bounding box center [269, 11] width 67 height 9
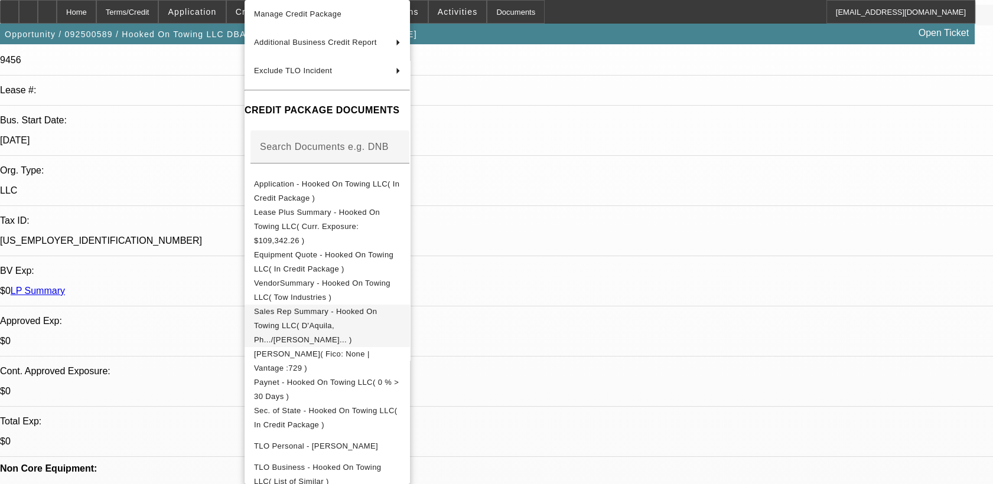
scroll to position [95, 0]
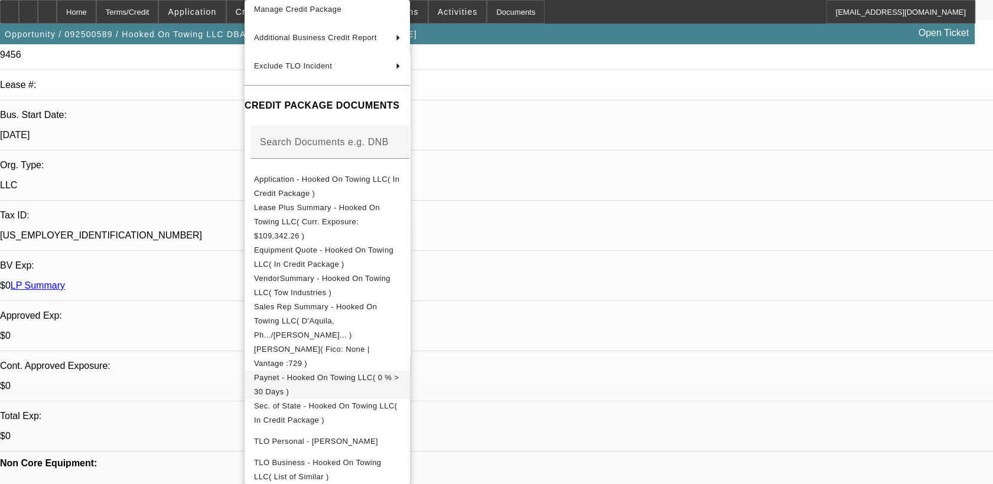
click at [386, 373] on span "Paynet - Hooked On Towing LLC( 0 % > 30 Days )" at bounding box center [326, 384] width 145 height 23
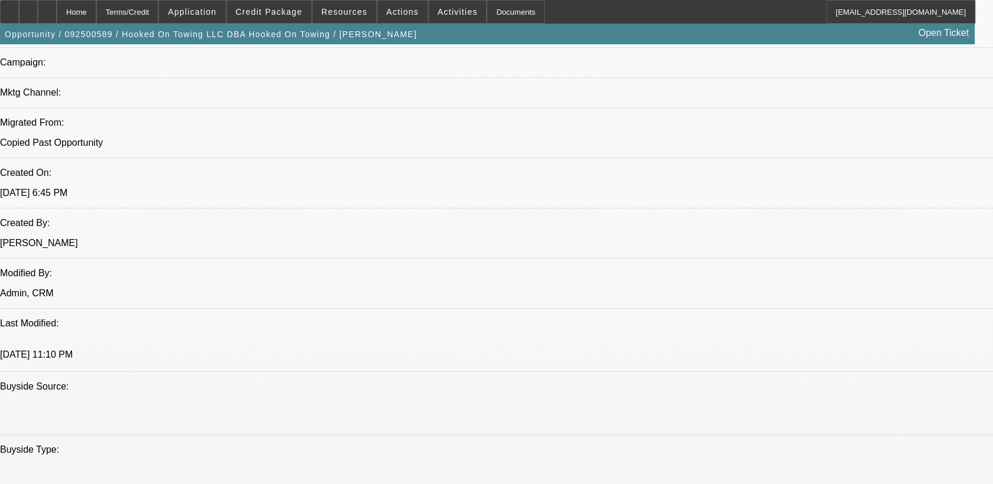
scroll to position [984, 0]
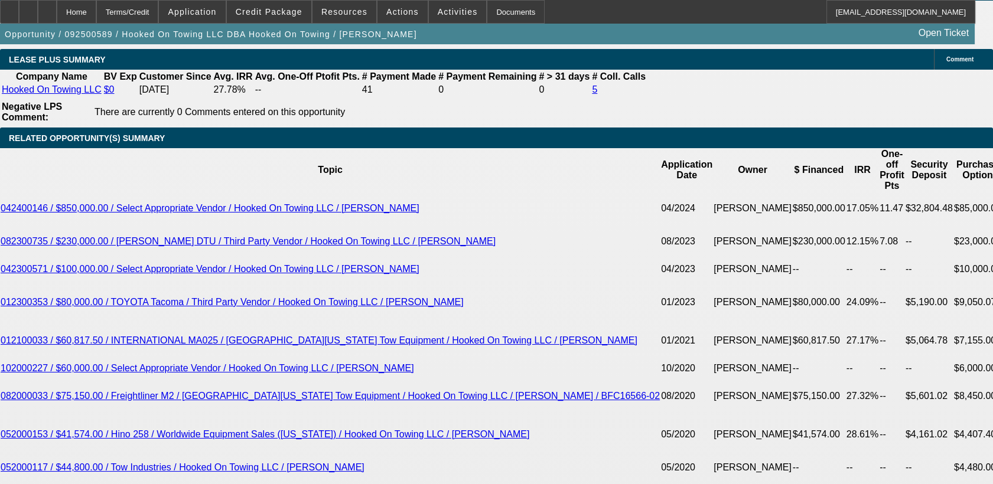
scroll to position [2035, 0]
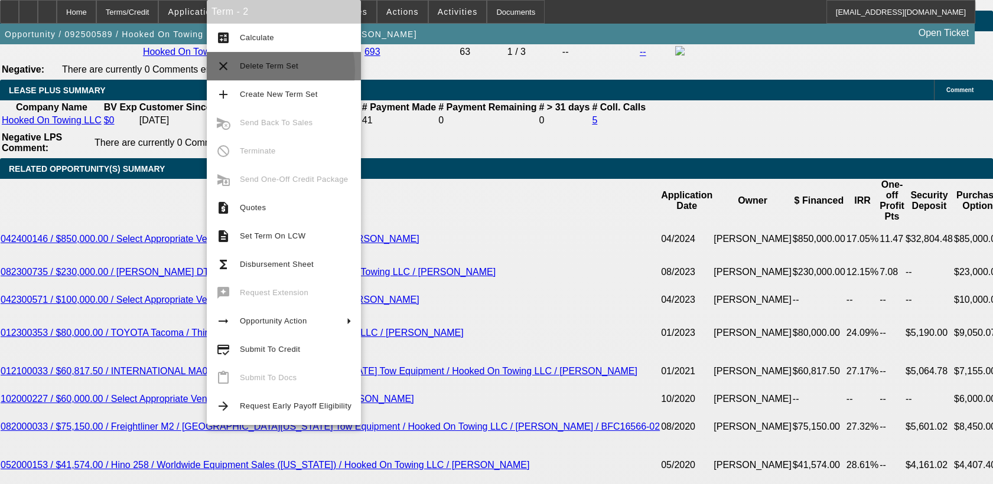
click at [261, 70] on span "Delete Term Set" at bounding box center [269, 65] width 58 height 9
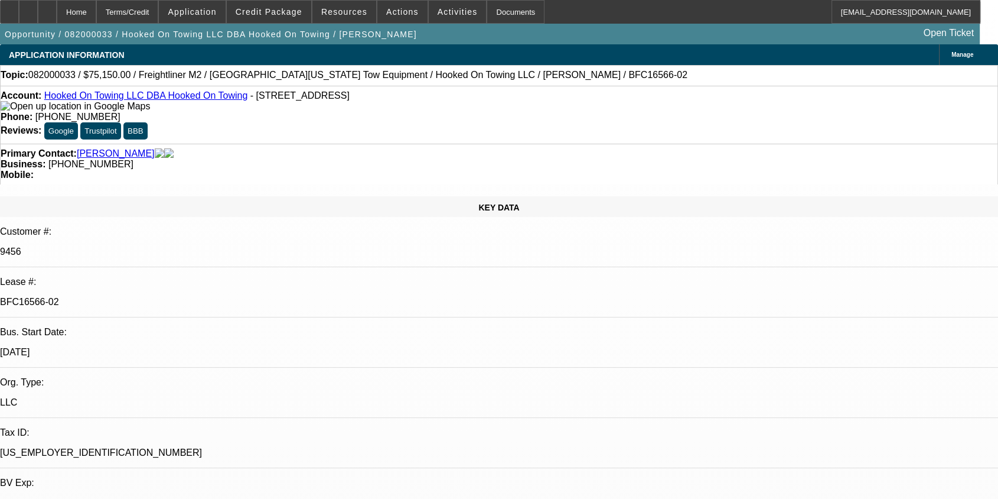
select select "0"
select select "2"
select select "0.1"
select select "0"
select select "2"
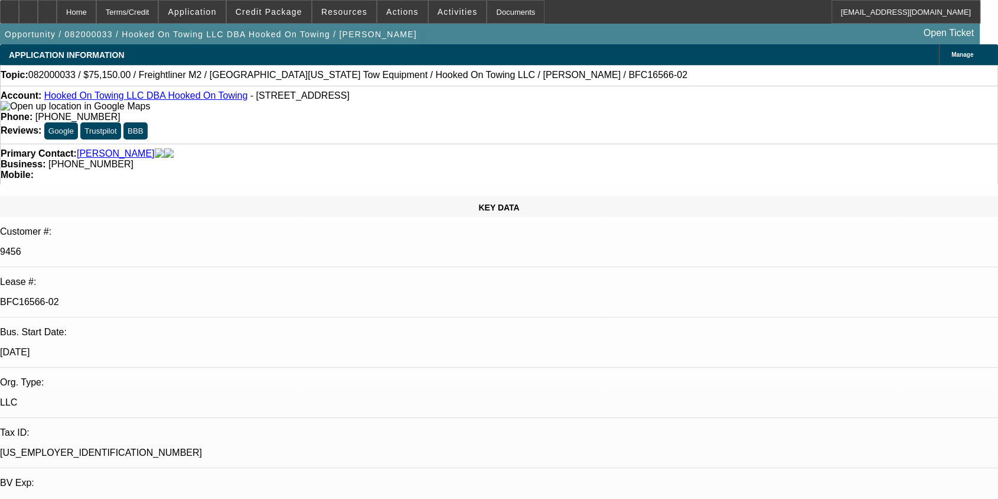
select select "0.1"
select select "0"
select select "2"
select select "0.1"
select select "0"
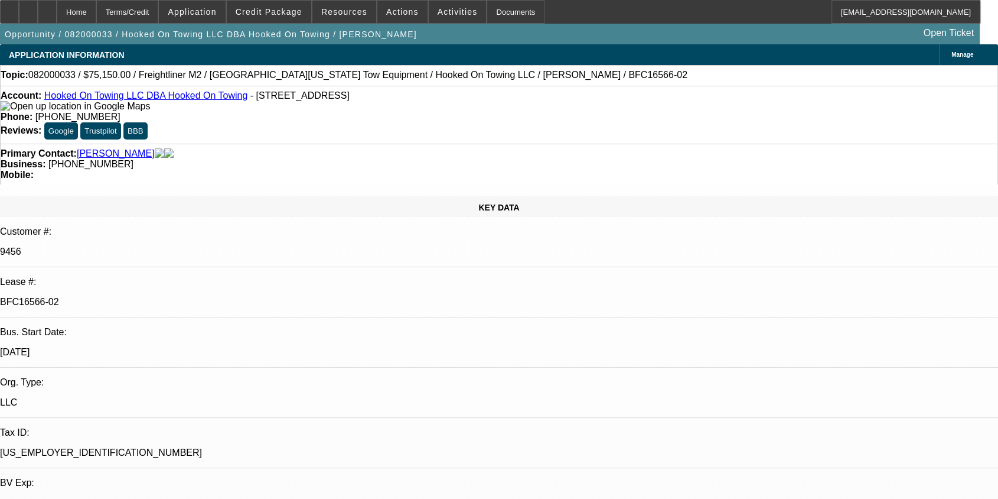
select select "2"
select select "0.1"
select select "1"
select select "2"
select select "4"
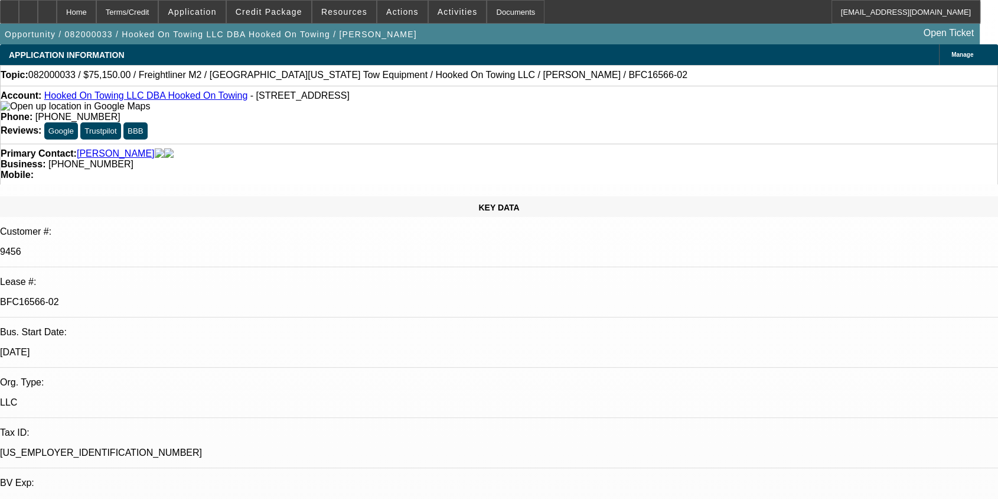
select select "1"
select select "2"
select select "4"
select select "1"
select select "2"
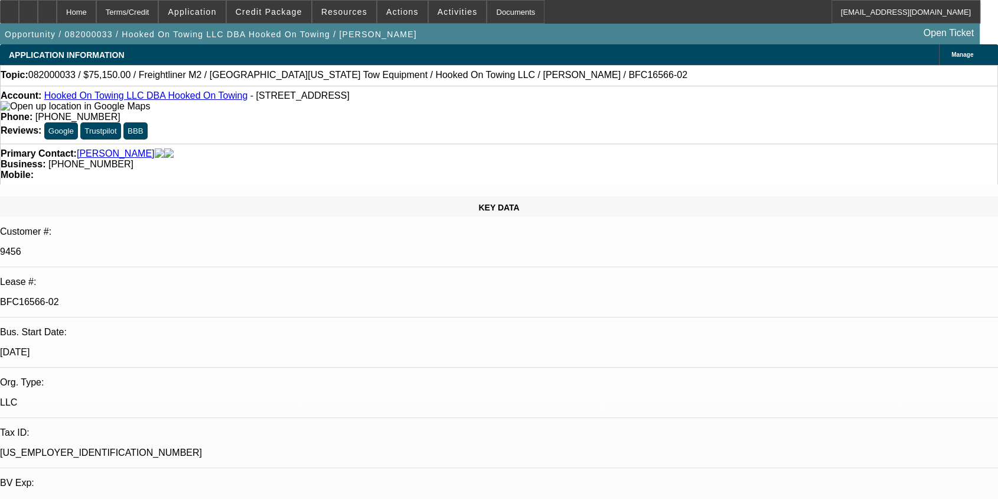
select select "4"
select select "1"
select select "2"
select select "4"
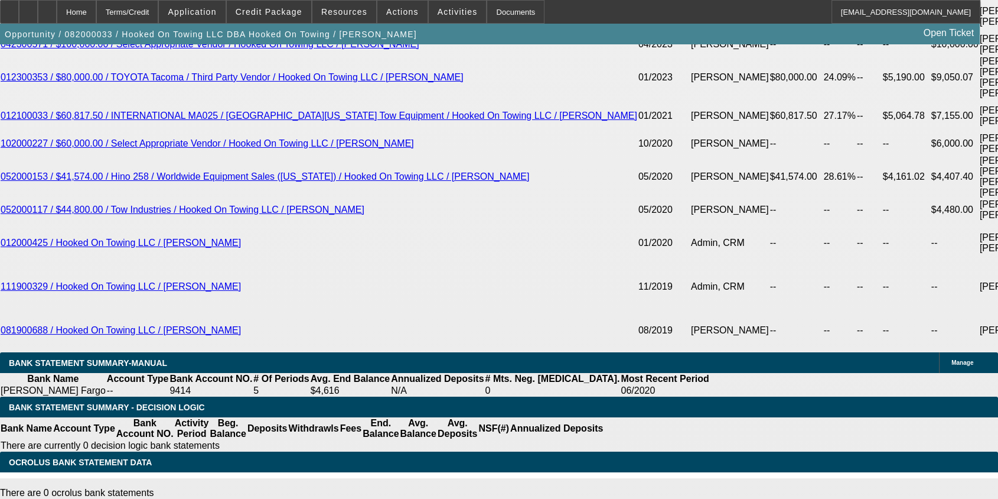
scroll to position [2494, 0]
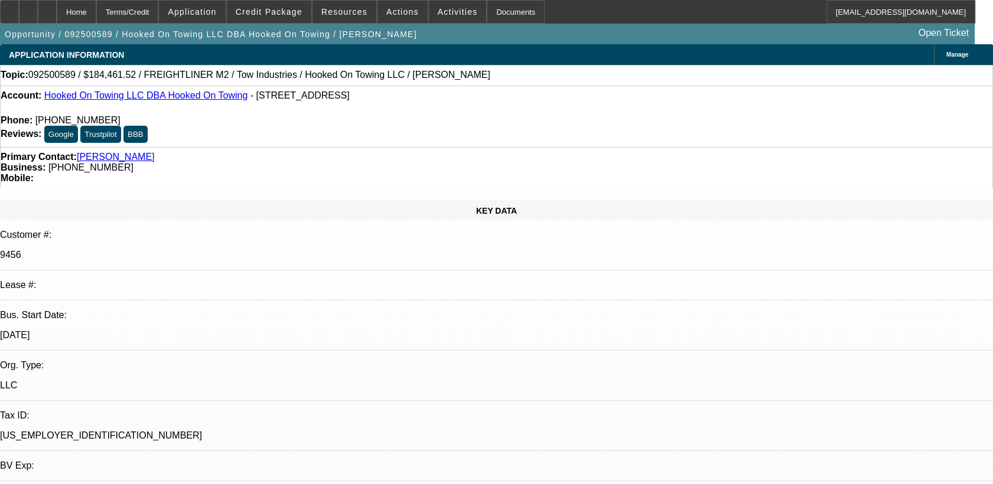
select select "0"
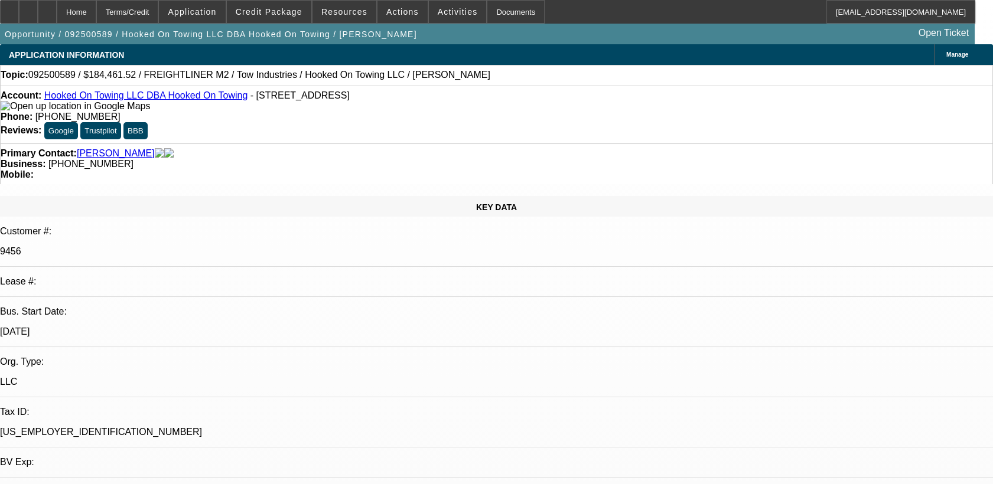
select select "0"
select select "0.1"
select select "1"
select select "4"
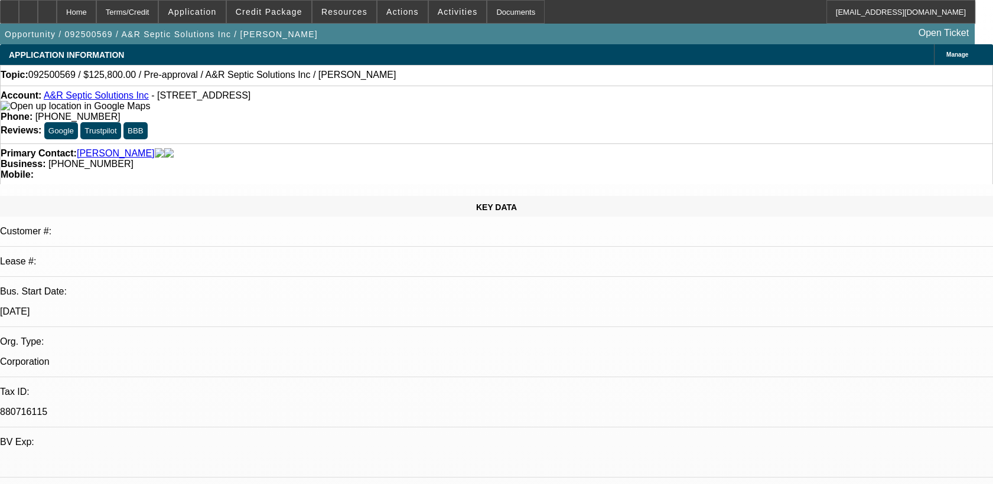
select select "0"
select select "2"
select select "0.1"
select select "0"
select select "2"
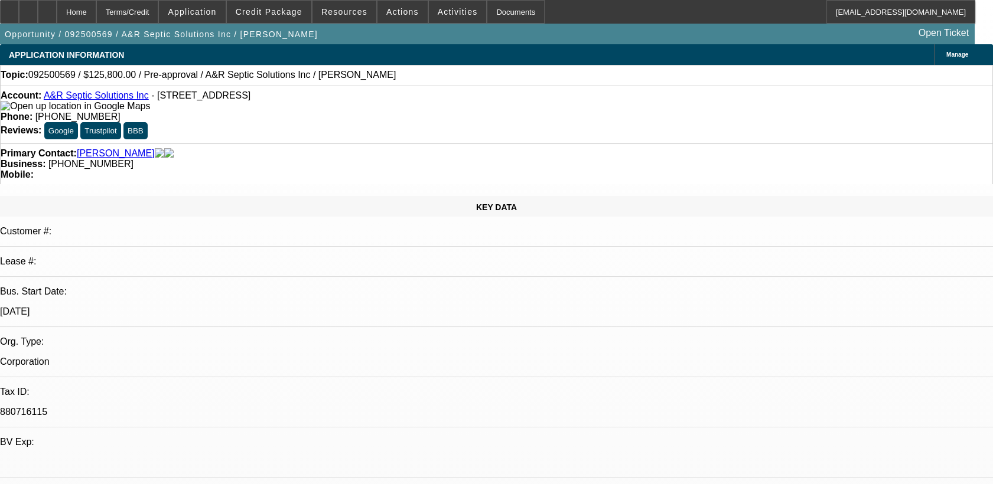
select select "0.1"
select select "1"
select select "2"
select select "4"
select select "1"
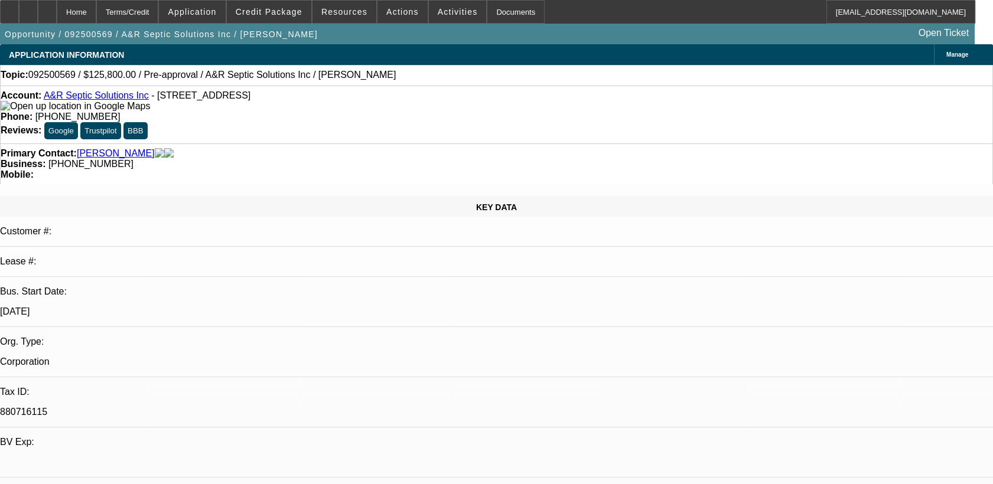
select select "2"
select select "4"
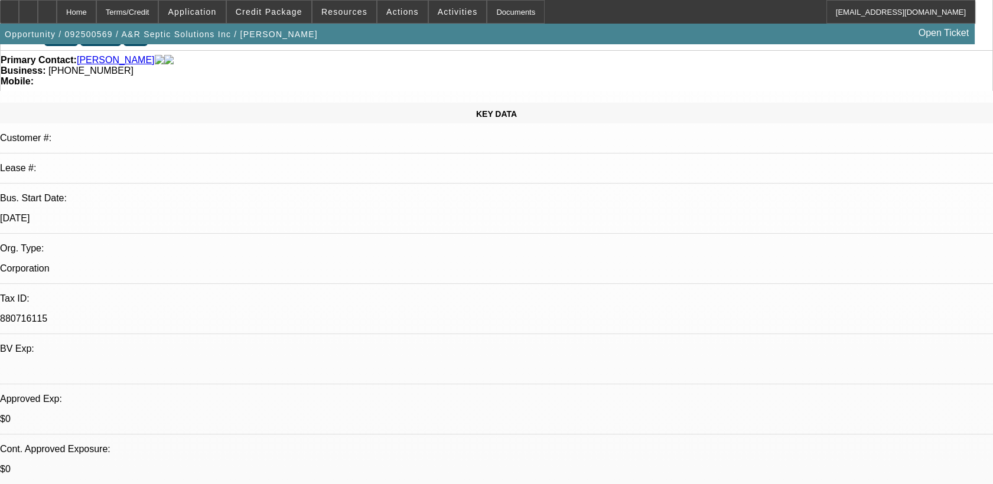
scroll to position [66, 0]
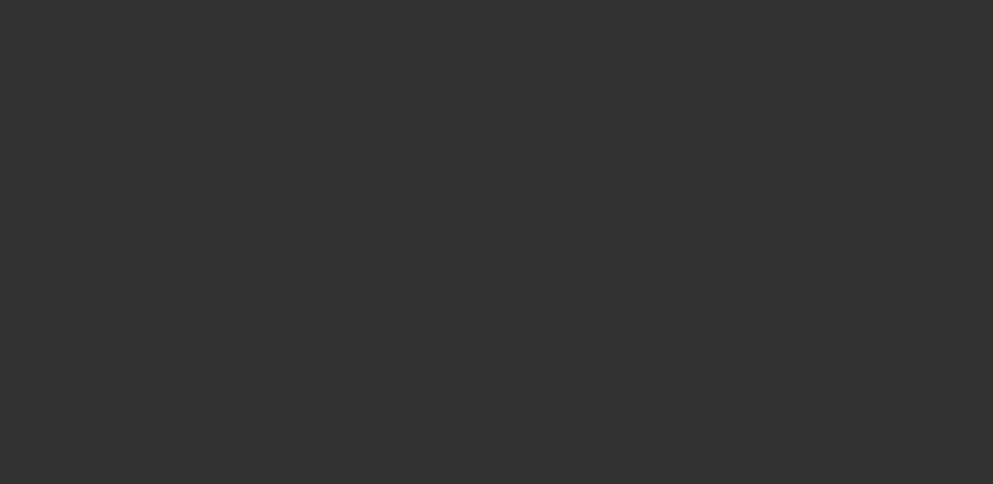
scroll to position [0, 0]
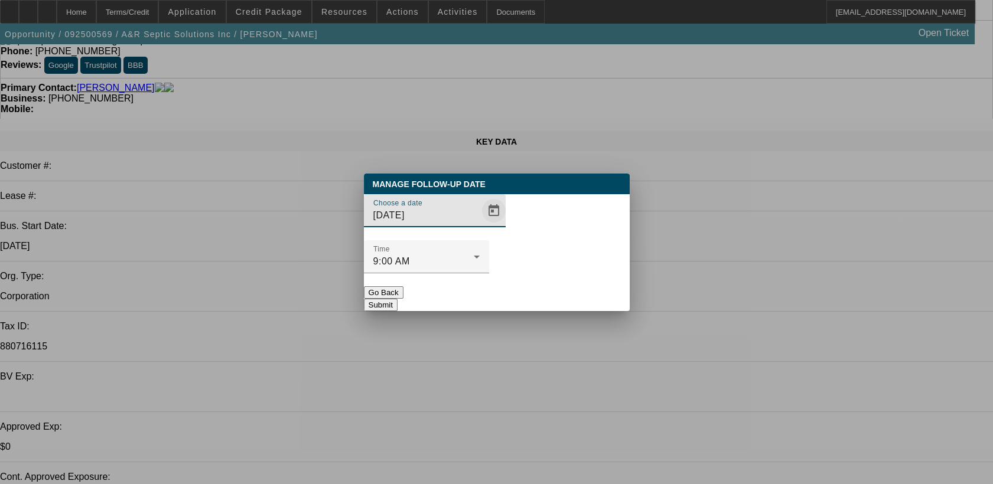
click at [481, 225] on span "Open calendar" at bounding box center [494, 211] width 28 height 28
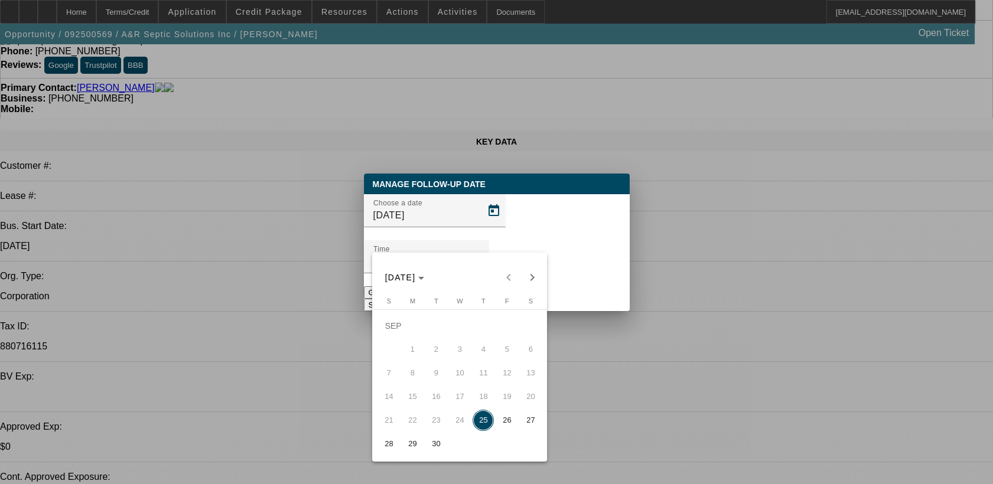
drag, startPoint x: 503, startPoint y: 428, endPoint x: 525, endPoint y: 393, distance: 41.3
click at [503, 428] on span "26" at bounding box center [506, 420] width 21 height 21
type input "[DATE]"
click at [398, 299] on button "Submit" at bounding box center [381, 305] width 34 height 12
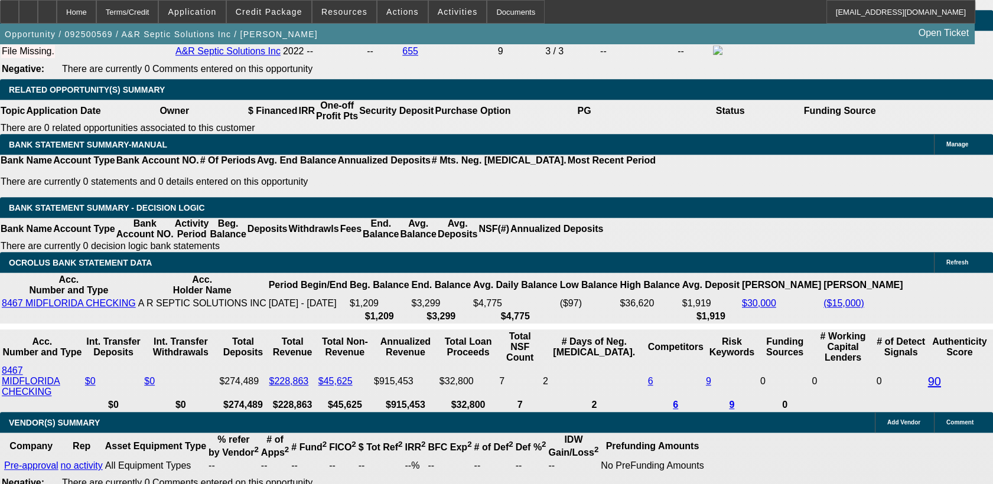
scroll to position [1903, 0]
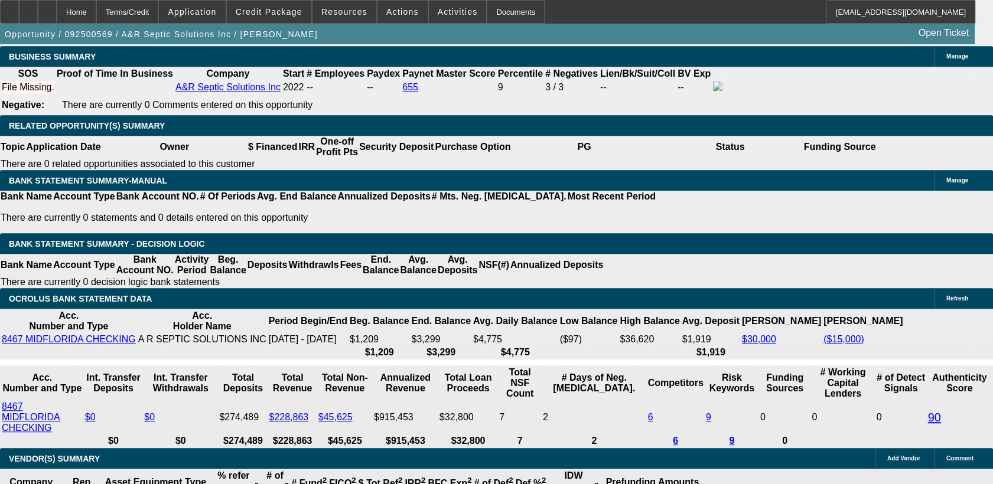
drag, startPoint x: 366, startPoint y: 343, endPoint x: 360, endPoint y: 347, distance: 7.2
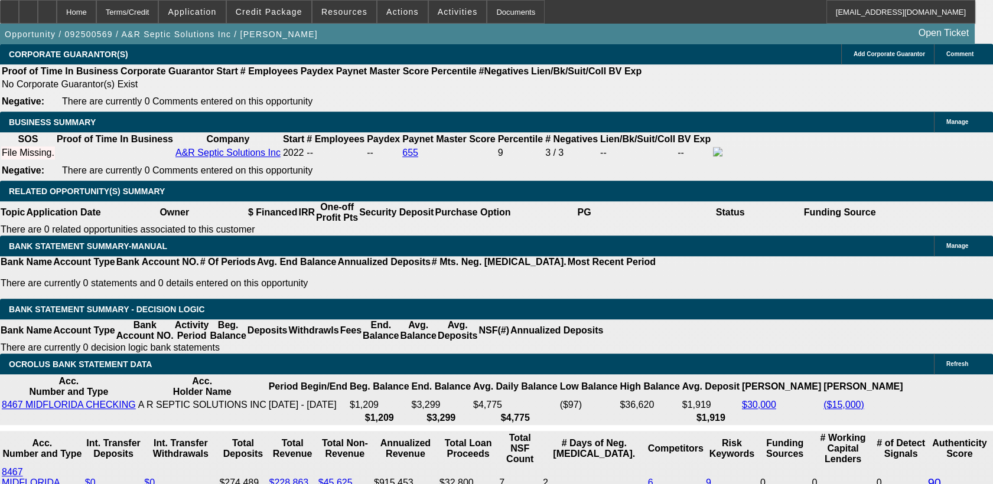
scroll to position [1772, 0]
drag, startPoint x: 451, startPoint y: 261, endPoint x: 458, endPoint y: 264, distance: 7.9
drag, startPoint x: 366, startPoint y: 340, endPoint x: 428, endPoint y: 357, distance: 64.5
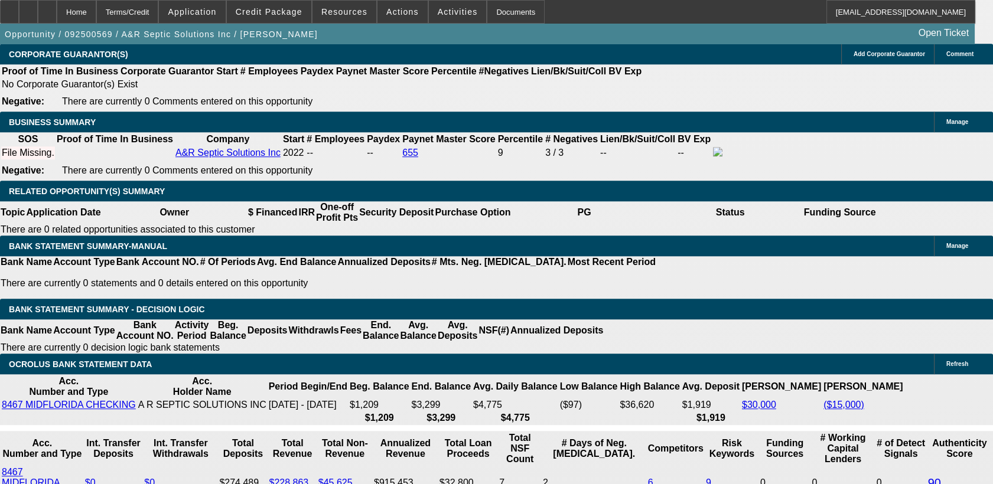
type input "5"
type input "UNKNOWN"
type input "58"
type input "$52,760.92"
type input "$26,380.46"
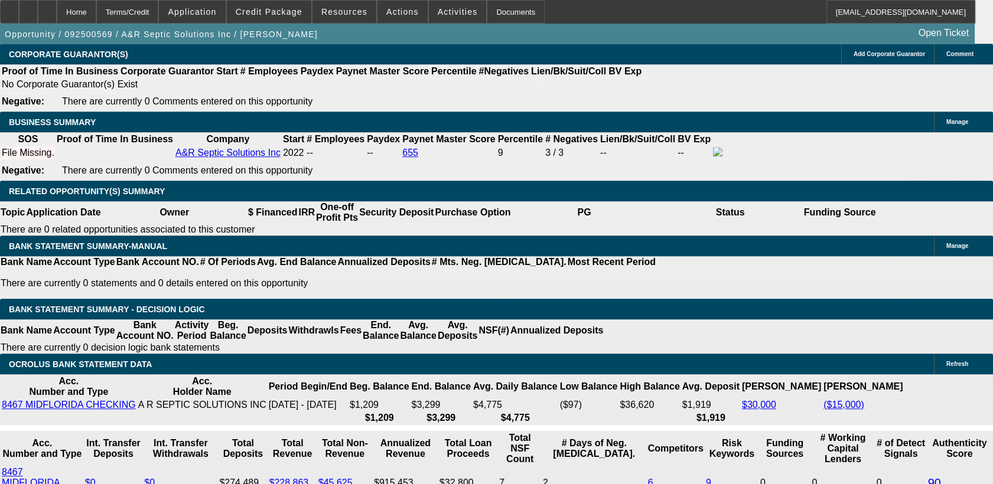
type input "$6,689.92"
type input "$3,344.96"
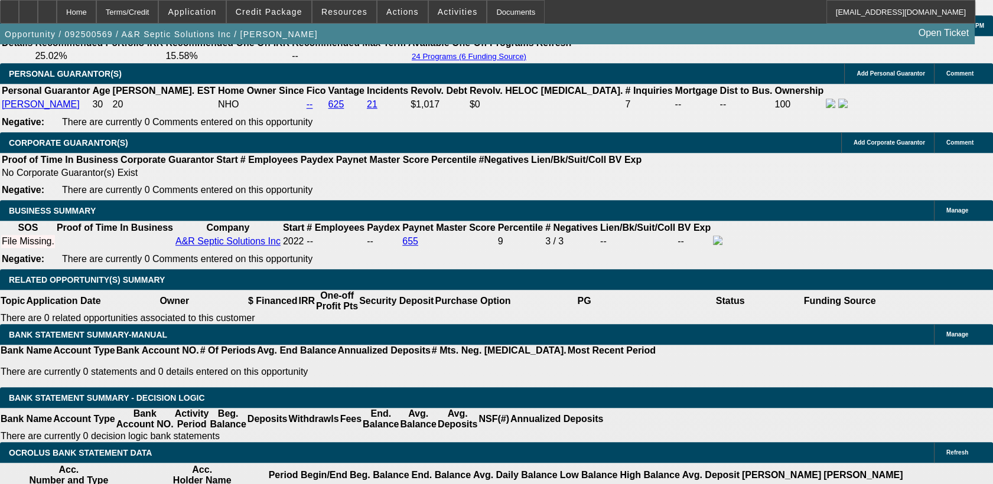
scroll to position [1706, 0]
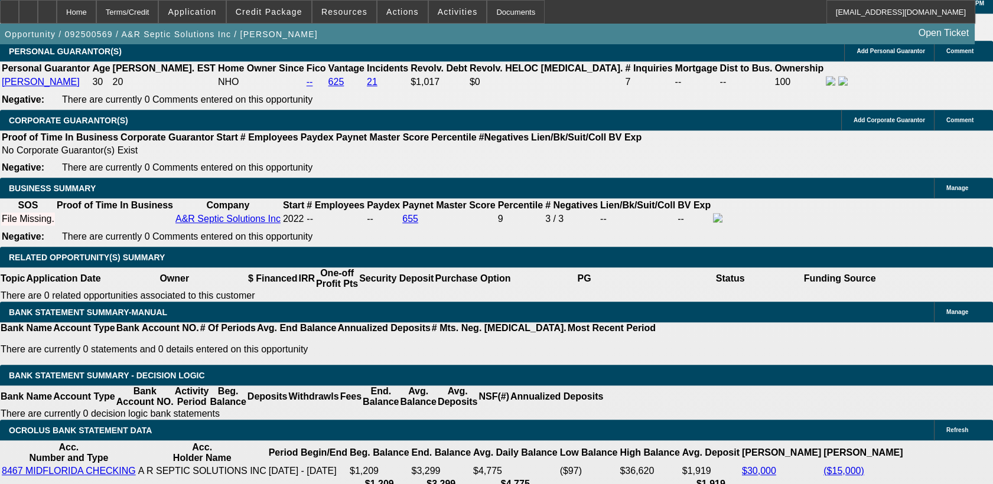
type input "5"
type input "$52,760.92"
type input "$26,380.46"
type input "56"
type input "$6,835.84"
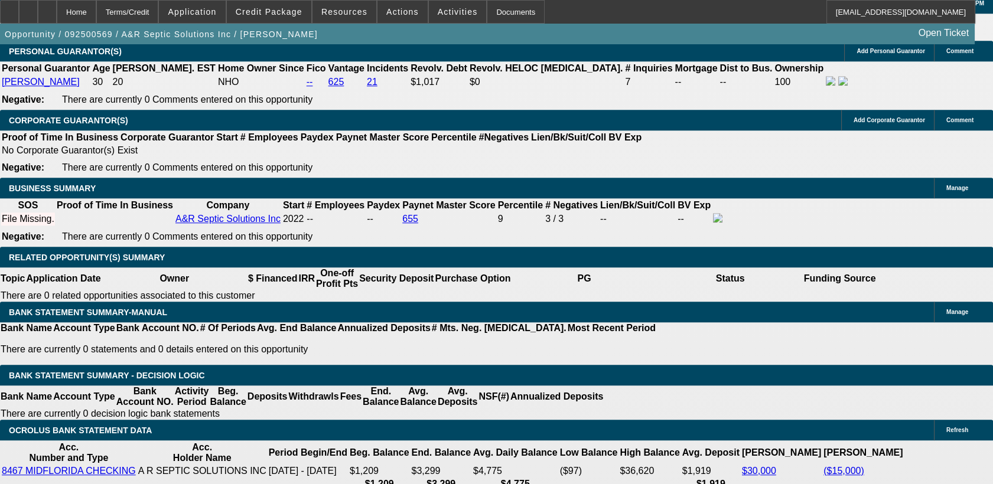
type input "$3,417.92"
type input "5"
type input "$52,760.92"
type input "$26,380.46"
type input "57"
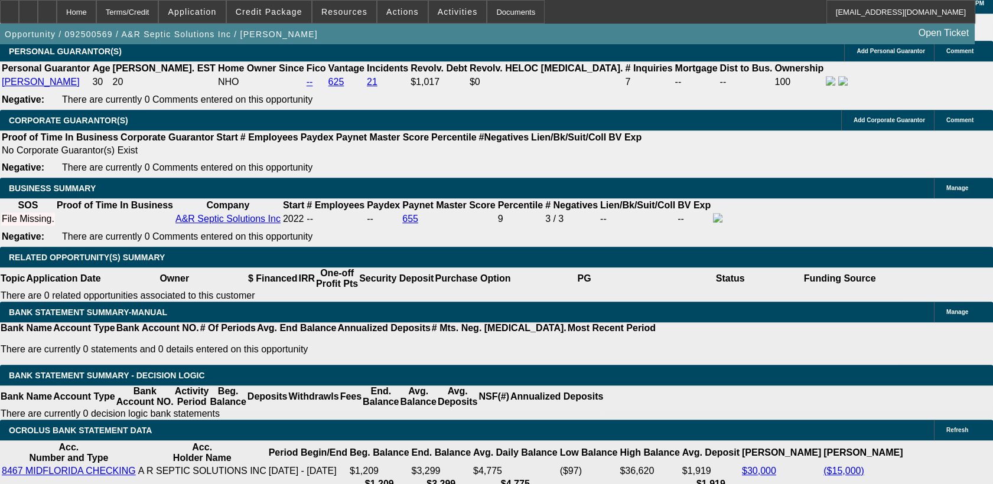
type input "$6,761.52"
type input "$3,380.76"
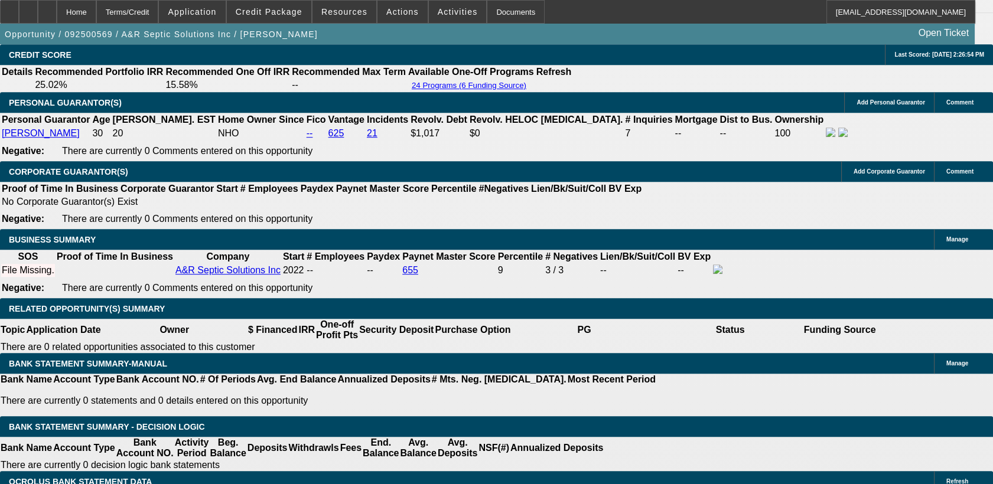
scroll to position [1641, 0]
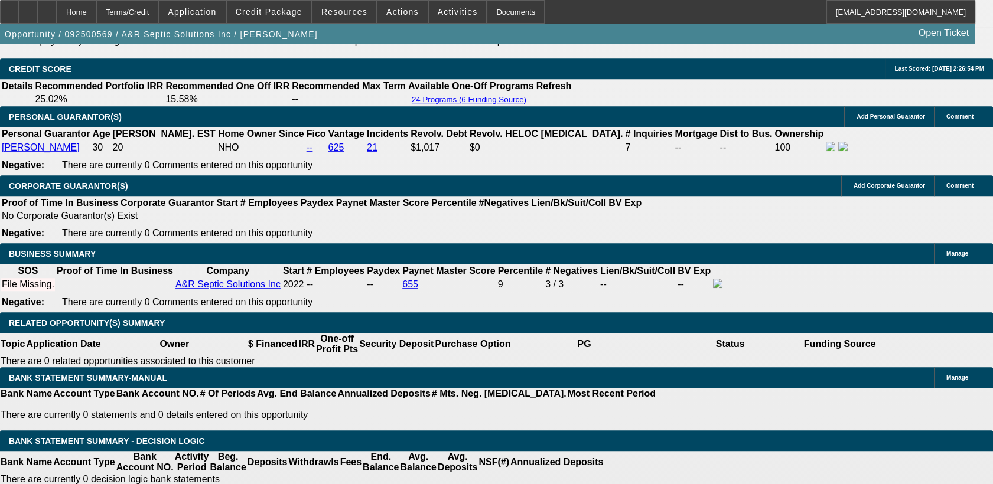
type input "57"
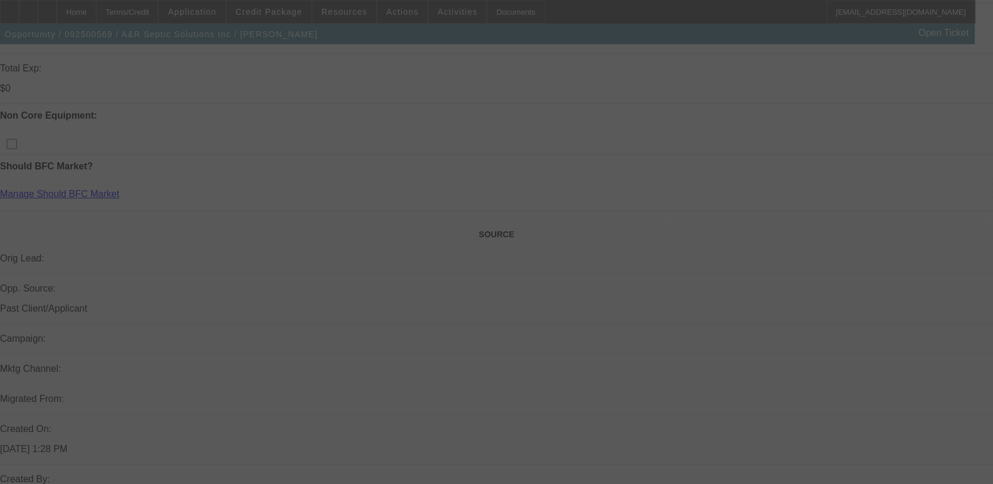
scroll to position [328, 0]
select select "0"
select select "2"
select select "0.1"
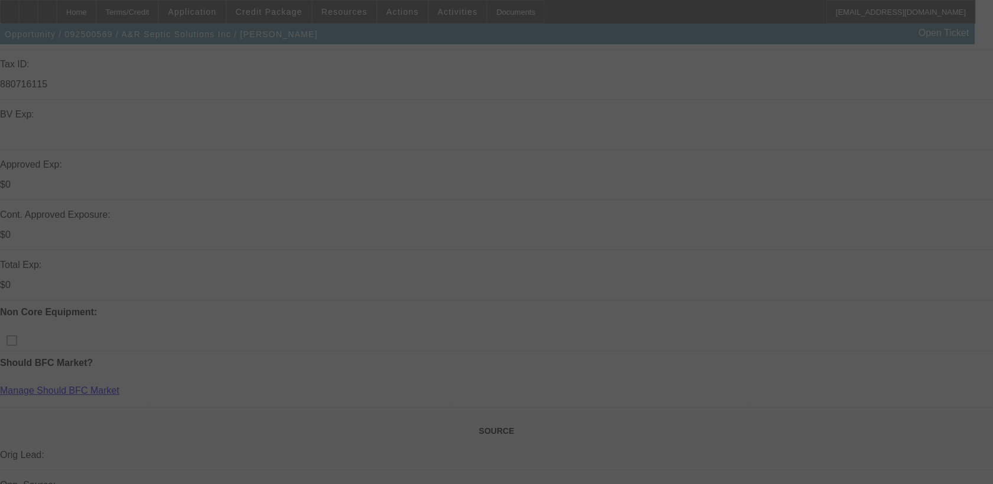
select select "4"
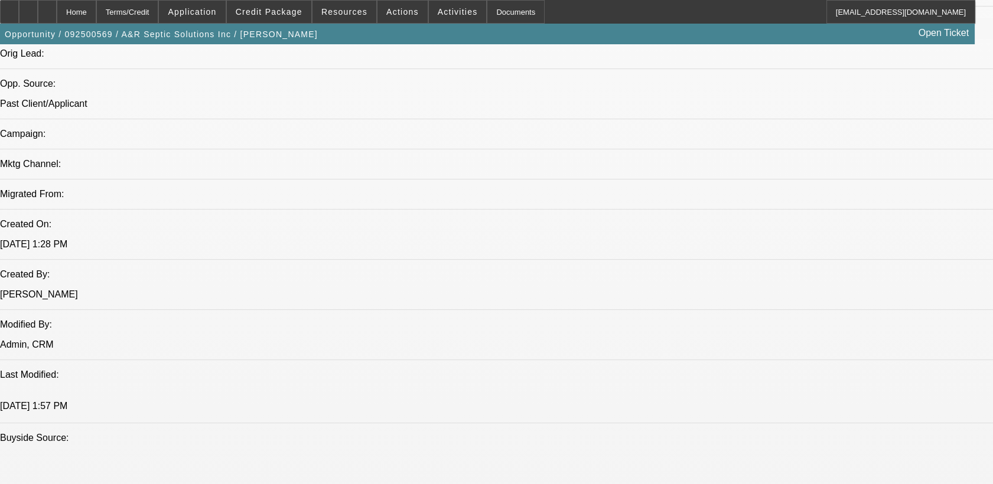
scroll to position [722, 0]
